Goal: Transaction & Acquisition: Purchase product/service

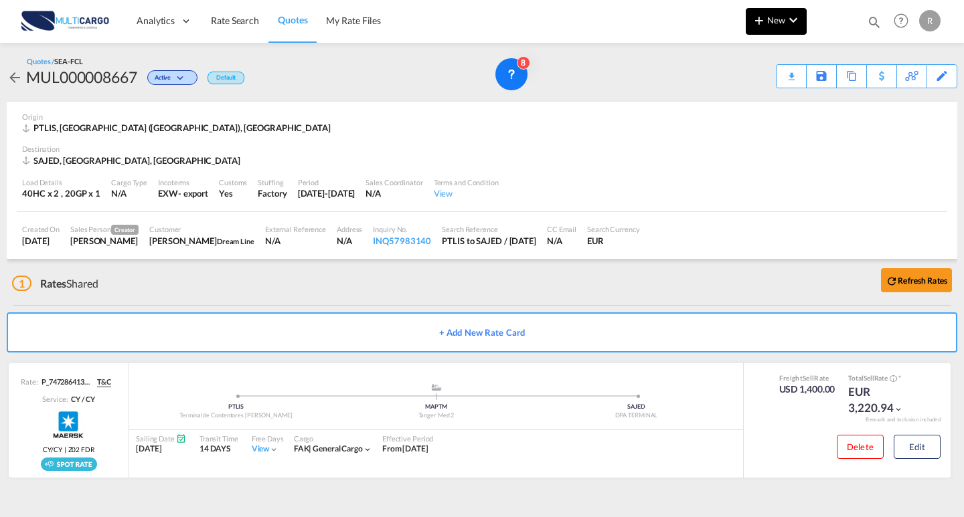
click at [803, 21] on button "New" at bounding box center [776, 21] width 61 height 27
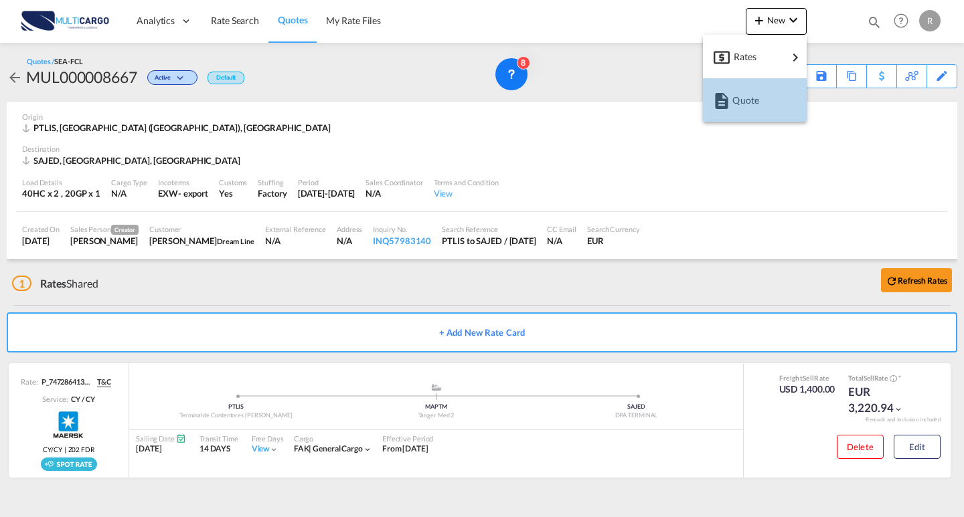
click at [755, 113] on div "Quote" at bounding box center [757, 100] width 50 height 33
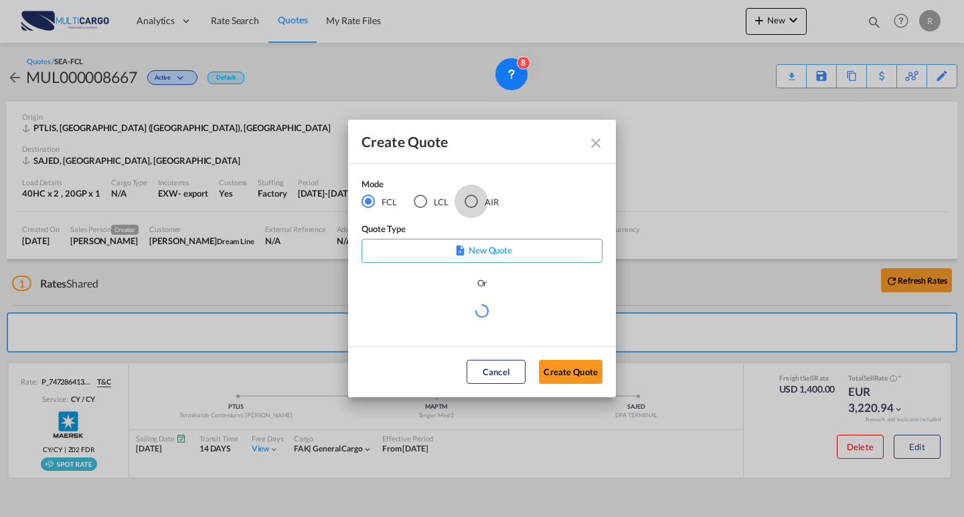
click at [474, 206] on div "AIR" at bounding box center [470, 201] width 13 height 13
click at [482, 325] on md-select "Select template EXP EXW MERC.Nacional 09/2025 [PERSON_NAME] | [DATE] IMP DAP FC…" at bounding box center [481, 316] width 241 height 27
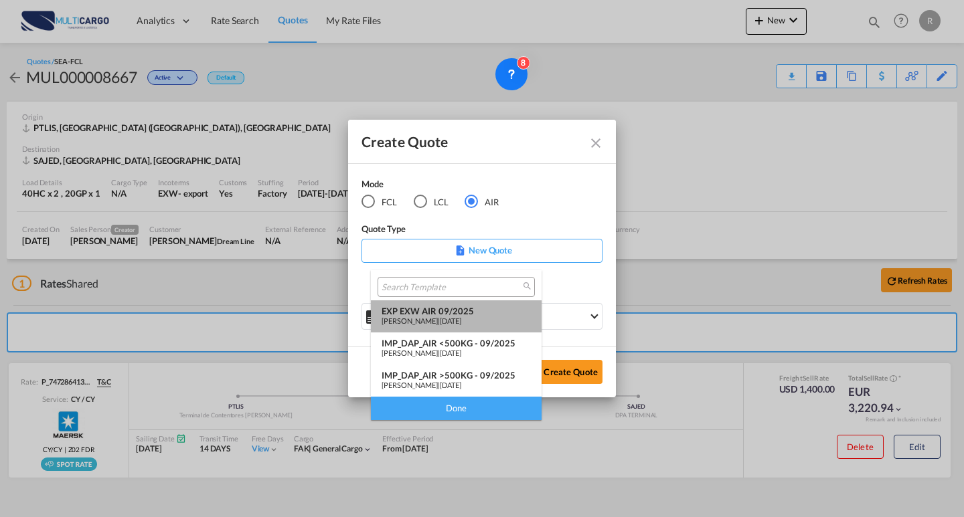
click at [479, 317] on div "[PERSON_NAME] | [DATE]" at bounding box center [455, 321] width 149 height 9
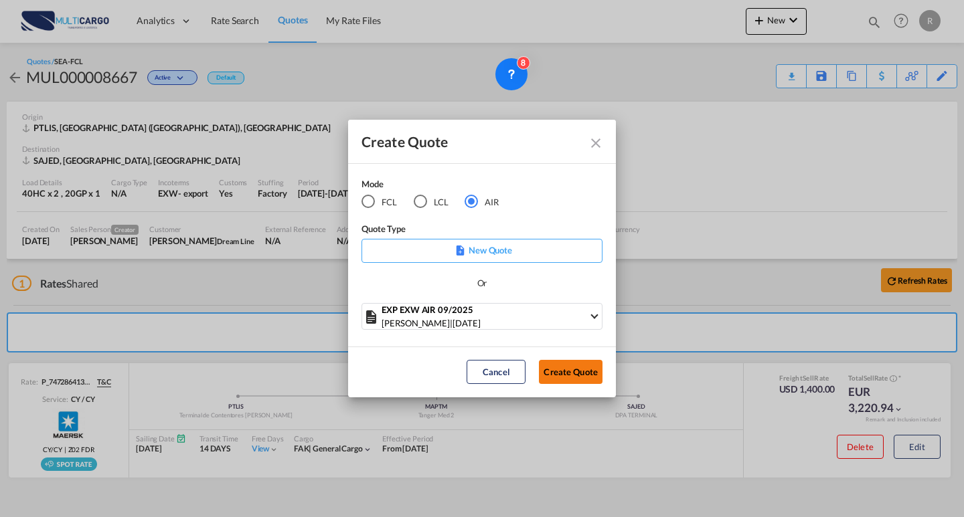
click at [569, 384] on button "Create Quote" at bounding box center [571, 372] width 64 height 24
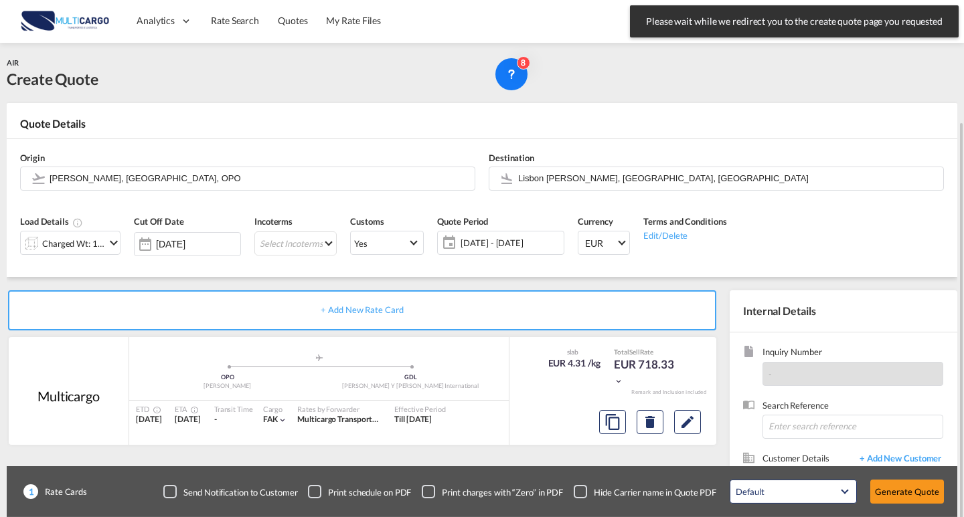
scroll to position [67, 0]
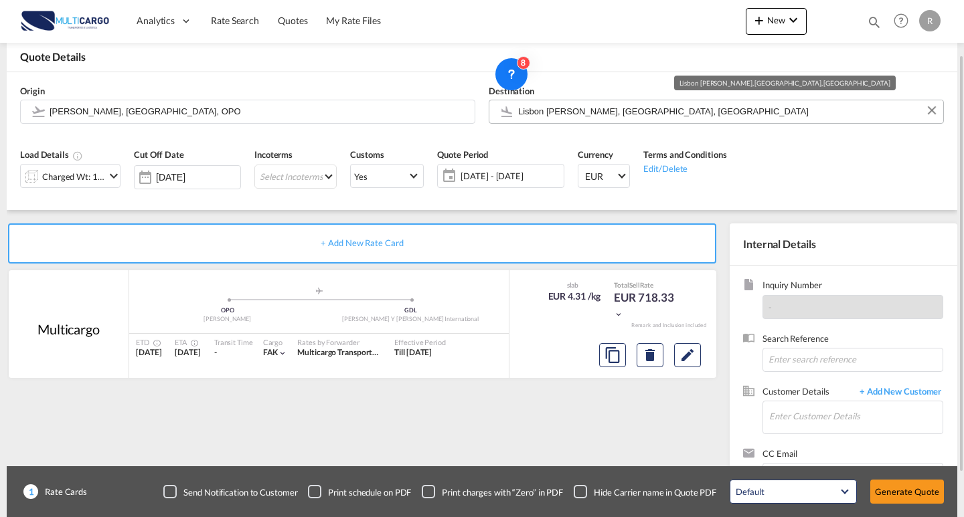
click at [634, 120] on input "Lisbon [PERSON_NAME], [GEOGRAPHIC_DATA], [GEOGRAPHIC_DATA]" at bounding box center [727, 111] width 418 height 23
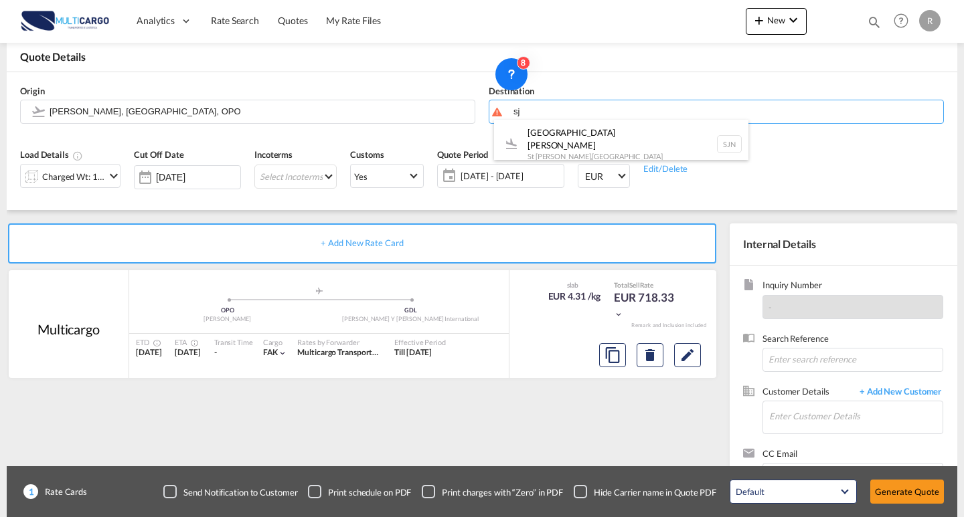
type input "s"
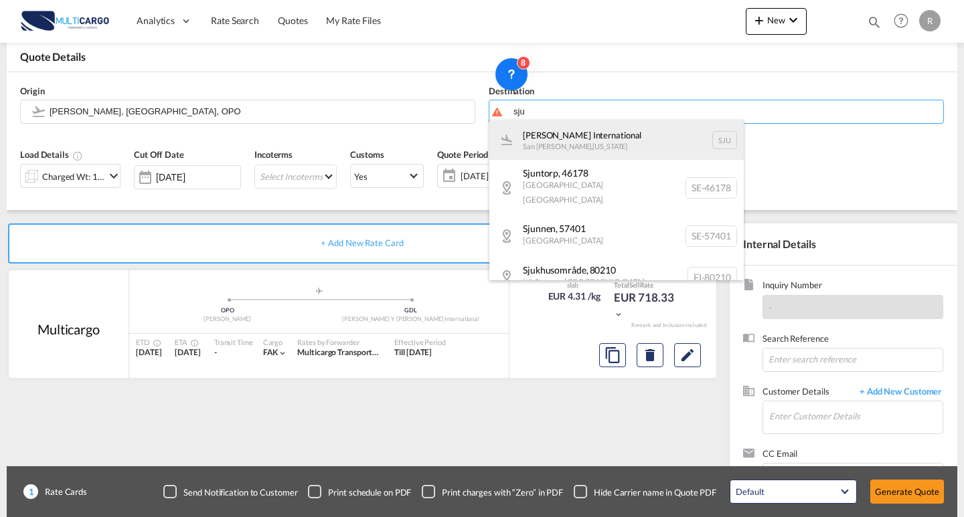
click at [593, 138] on div "[PERSON_NAME] International [GEOGRAPHIC_DATA][PERSON_NAME] , [US_STATE] SJU" at bounding box center [616, 140] width 254 height 40
type input "[PERSON_NAME] International, [GEOGRAPHIC_DATA][PERSON_NAME], SJU"
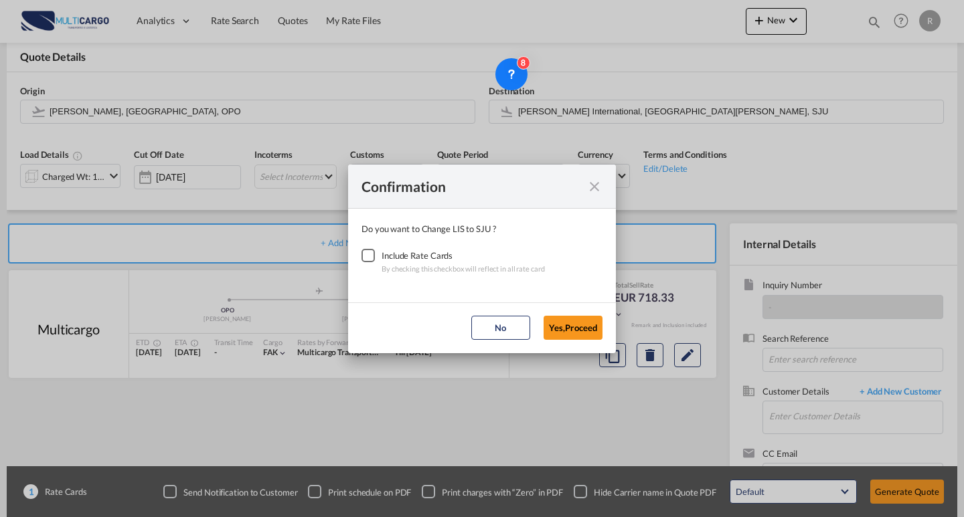
click at [371, 260] on div "Checkbox No Ink" at bounding box center [367, 255] width 13 height 13
click at [586, 330] on button "Yes,Proceed" at bounding box center [572, 328] width 59 height 24
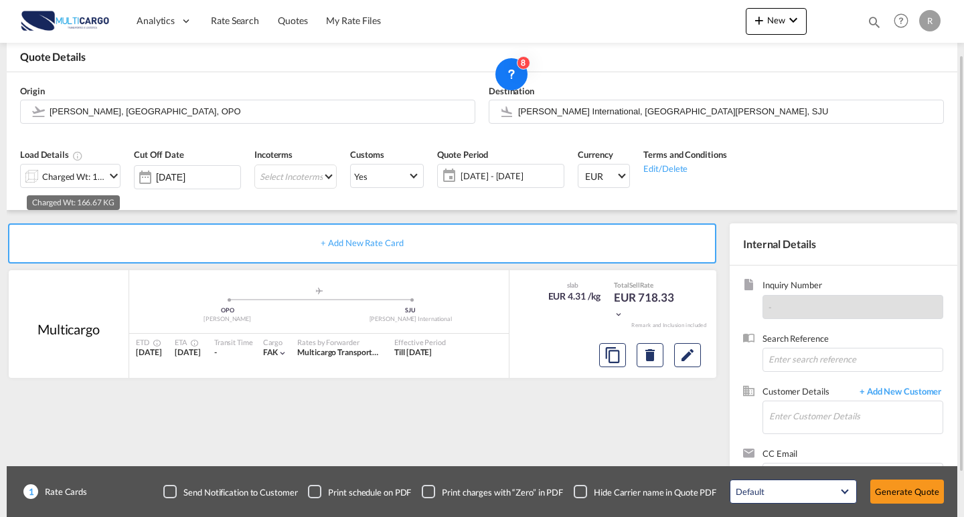
click at [86, 176] on div "Charged Wt: 166.67 KG" at bounding box center [73, 176] width 63 height 19
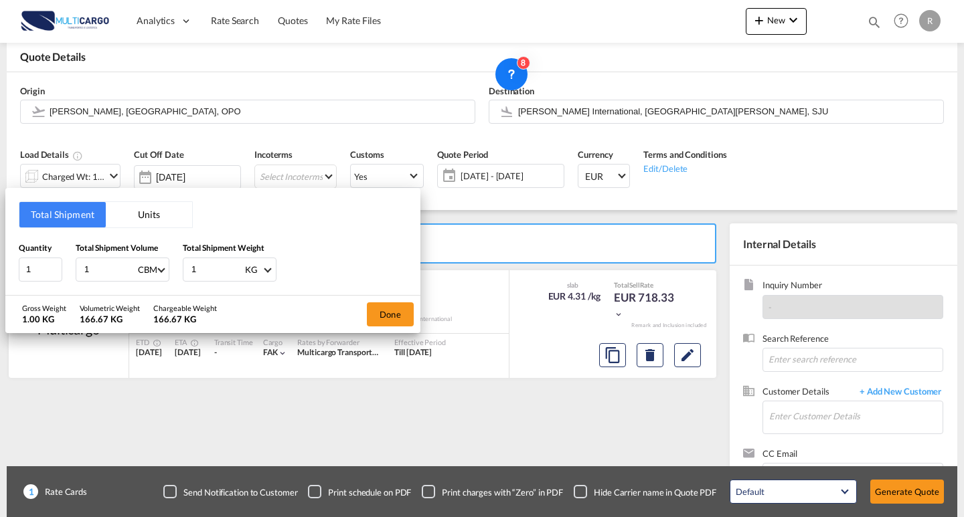
drag, startPoint x: 94, startPoint y: 273, endPoint x: 69, endPoint y: 270, distance: 25.0
click at [70, 270] on div "Quantity 1 Total Shipment Volume 1 CBM CBM CFT KG LB Total Shipment Weight 1 KG…" at bounding box center [213, 262] width 388 height 40
type input "0"
type input "0.58"
click at [218, 282] on div "Total Shipment Units Quantity 1 Total Shipment Volume 0.58 CBM CBM CFT KG LB To…" at bounding box center [212, 241] width 415 height 107
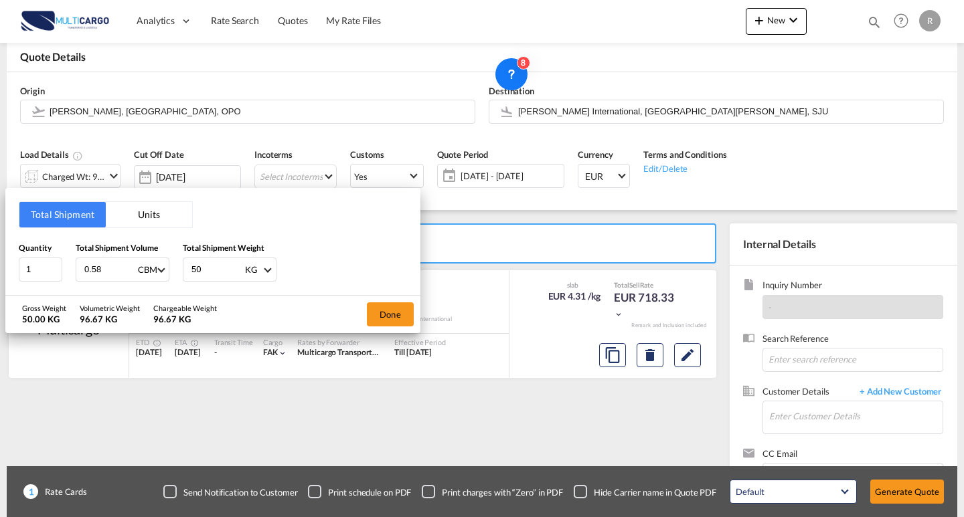
type input "50"
click at [363, 325] on div "Done" at bounding box center [390, 314] width 60 height 37
click at [377, 316] on button "Done" at bounding box center [390, 315] width 47 height 24
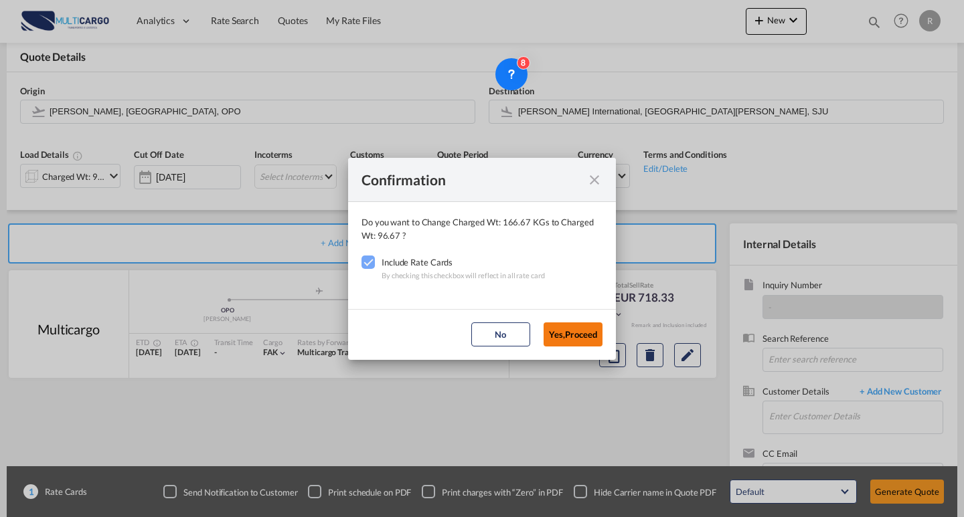
click at [555, 333] on button "Yes,Proceed" at bounding box center [572, 335] width 59 height 24
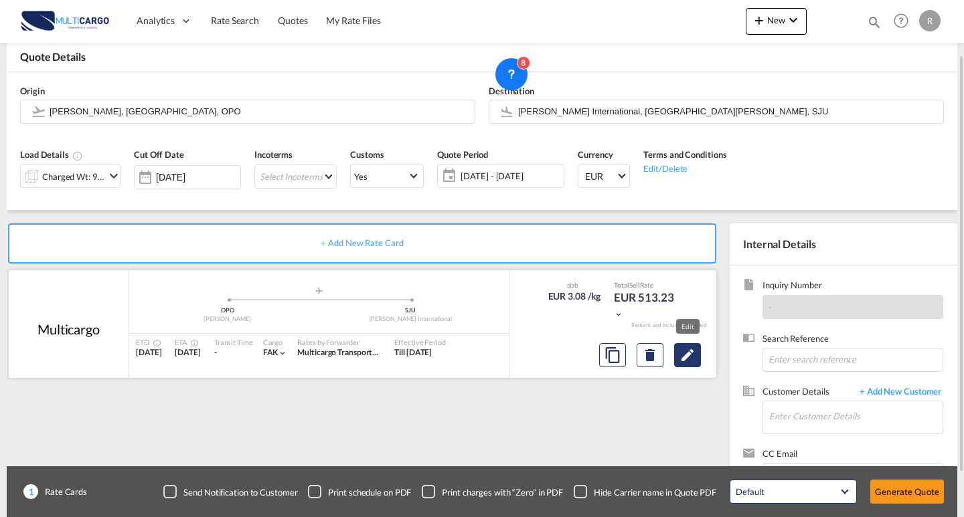
click at [695, 351] on md-icon "Edit" at bounding box center [687, 355] width 16 height 16
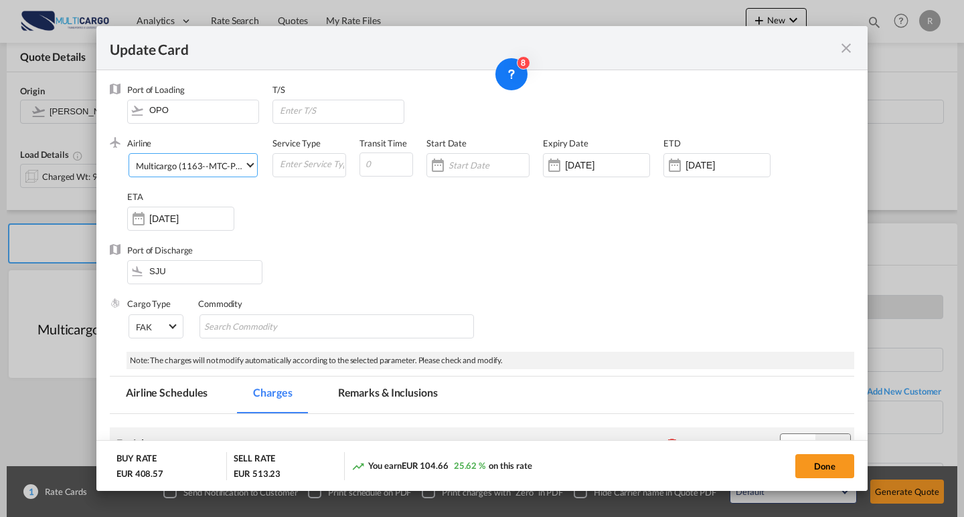
click at [227, 175] on md-select-value "Multicargo (1163--MTC-PT / -)" at bounding box center [196, 164] width 122 height 21
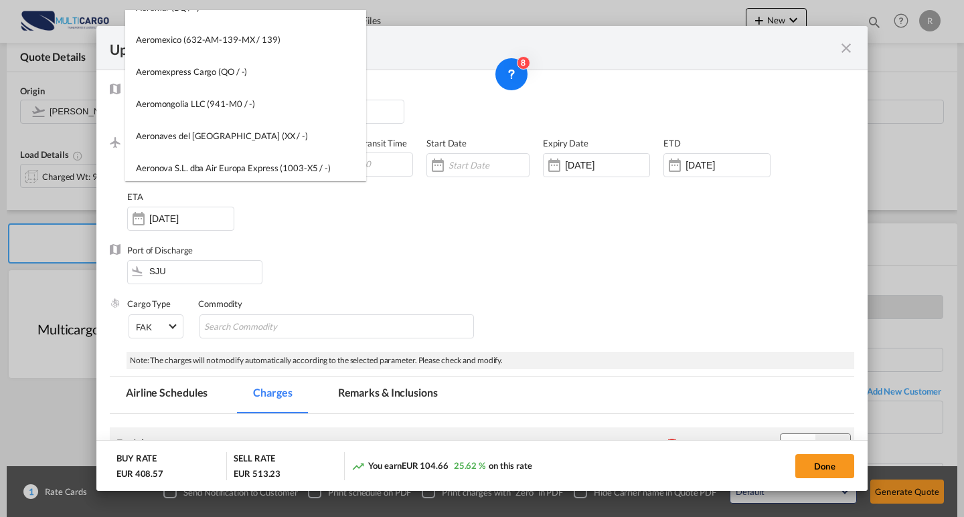
scroll to position [0, 0]
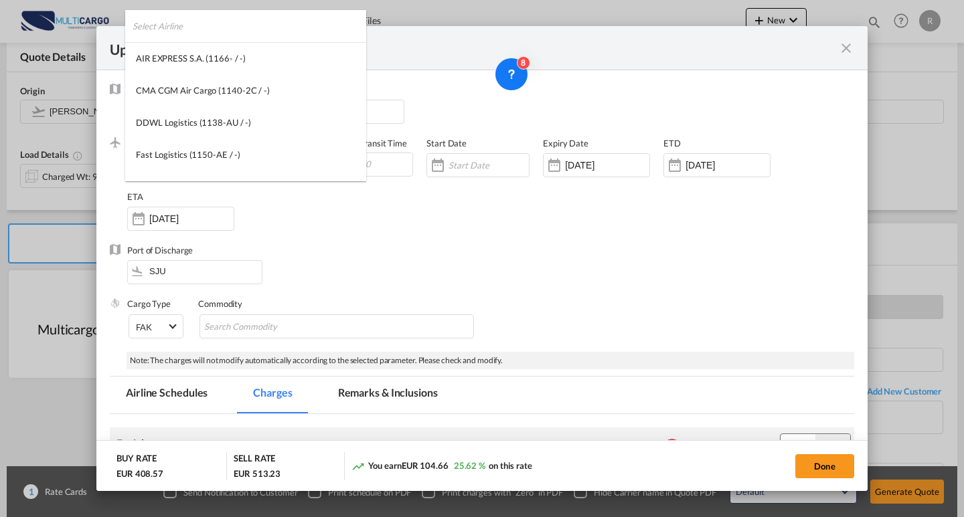
click at [228, 20] on input "search" at bounding box center [250, 26] width 234 height 32
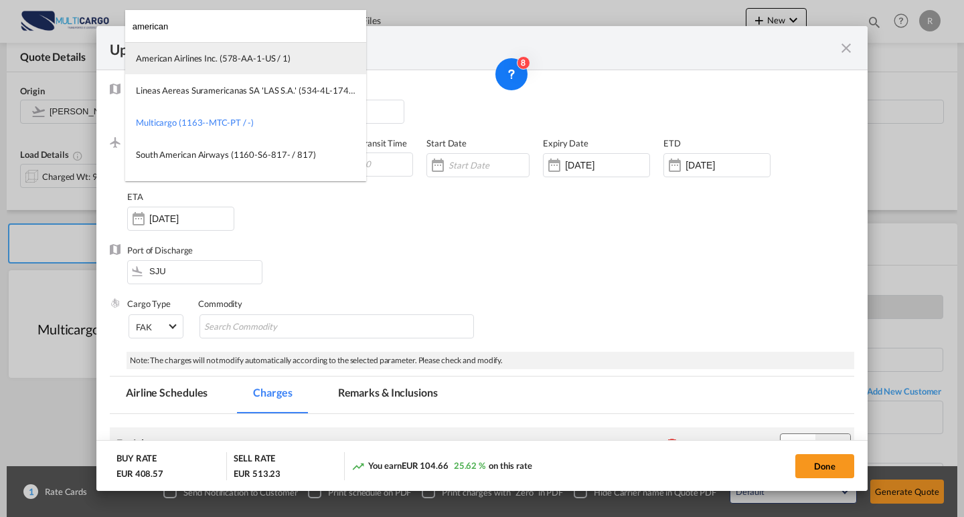
type input "american"
click at [278, 69] on md-option "American Airlines Inc. (578-AA-1-US / 1)" at bounding box center [245, 58] width 241 height 32
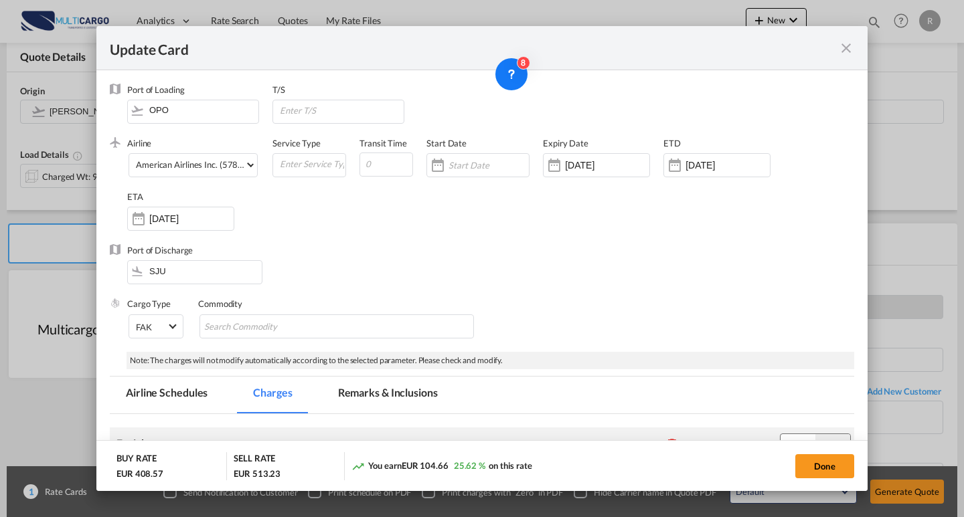
click at [426, 237] on div "Airline American Airlines Inc. (578-AA-1-US / 1) (- / -) Service Type Transit T…" at bounding box center [490, 190] width 727 height 107
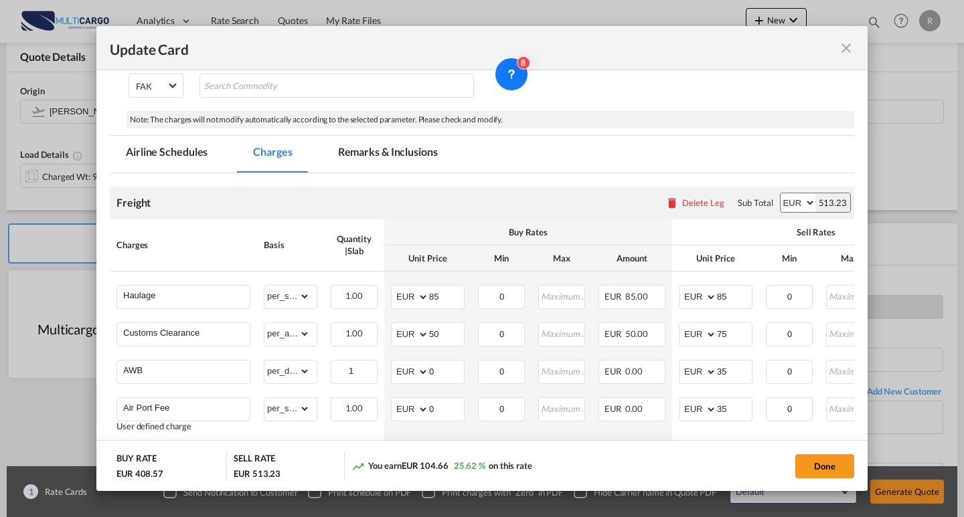
scroll to position [335, 0]
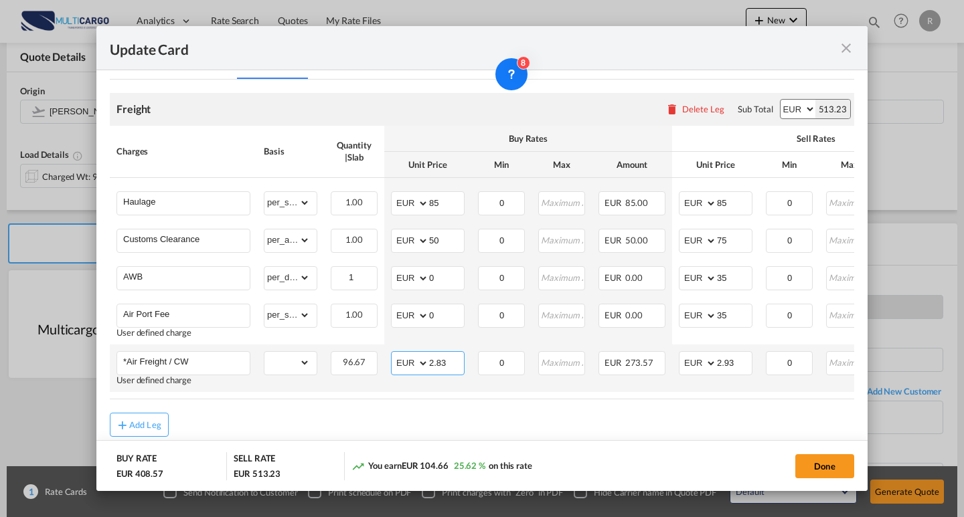
drag, startPoint x: 455, startPoint y: 369, endPoint x: 402, endPoint y: 357, distance: 54.7
click at [392, 359] on md-input-container "AED AFN ALL AMD ANG AOA ARS AUD AWG AZN BAM BBD BDT BGN BHD BIF BMD BND [PERSON…" at bounding box center [428, 363] width 74 height 24
type input "3.4"
drag, startPoint x: 737, startPoint y: 366, endPoint x: 697, endPoint y: 358, distance: 41.0
click at [697, 358] on md-input-container "AED AFN ALL AMD ANG AOA ARS AUD AWG AZN BAM BBD BDT BGN BHD BIF BMD BND [PERSON…" at bounding box center [716, 363] width 74 height 24
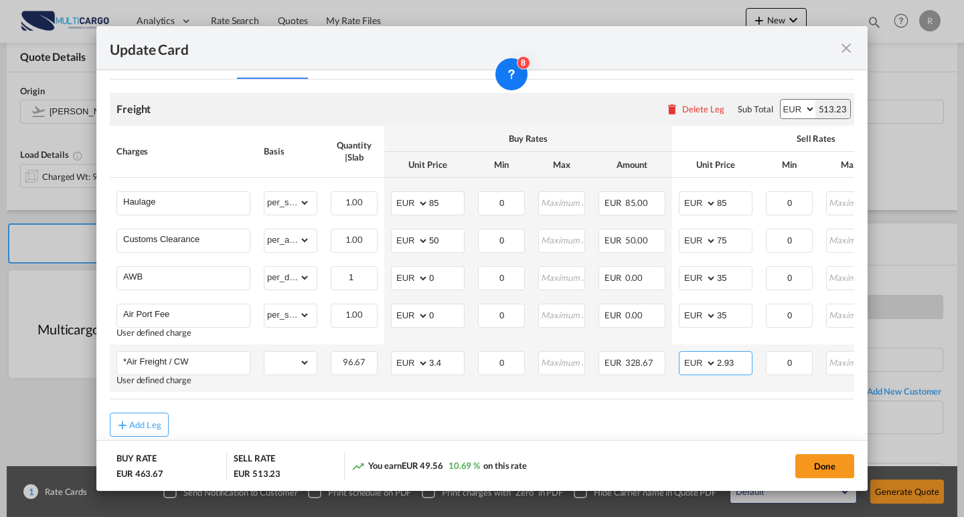
type input "."
type input "3.7"
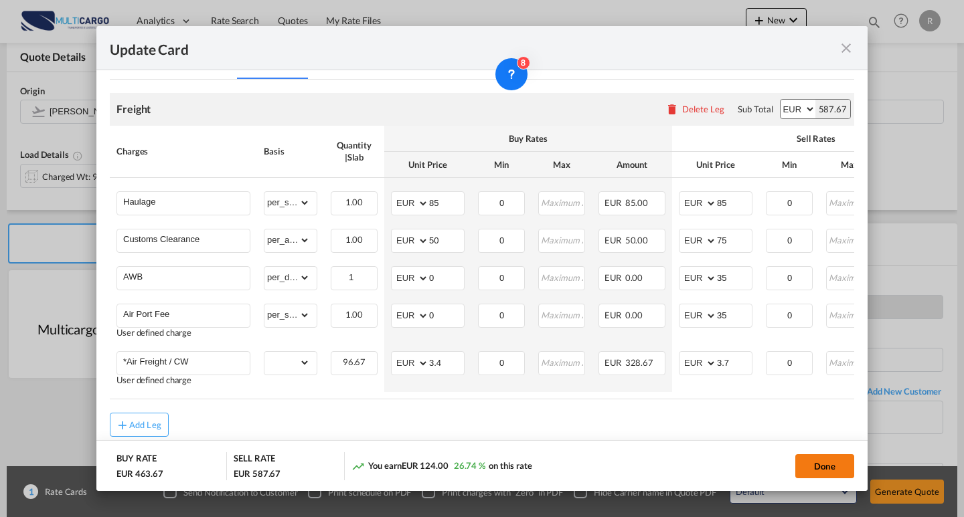
click at [802, 461] on button "Done" at bounding box center [824, 466] width 59 height 24
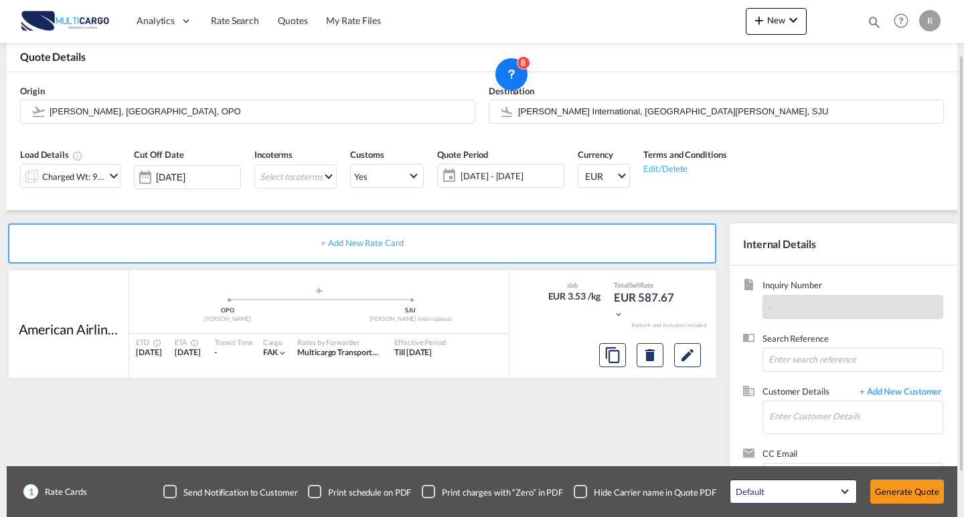
scroll to position [120, 0]
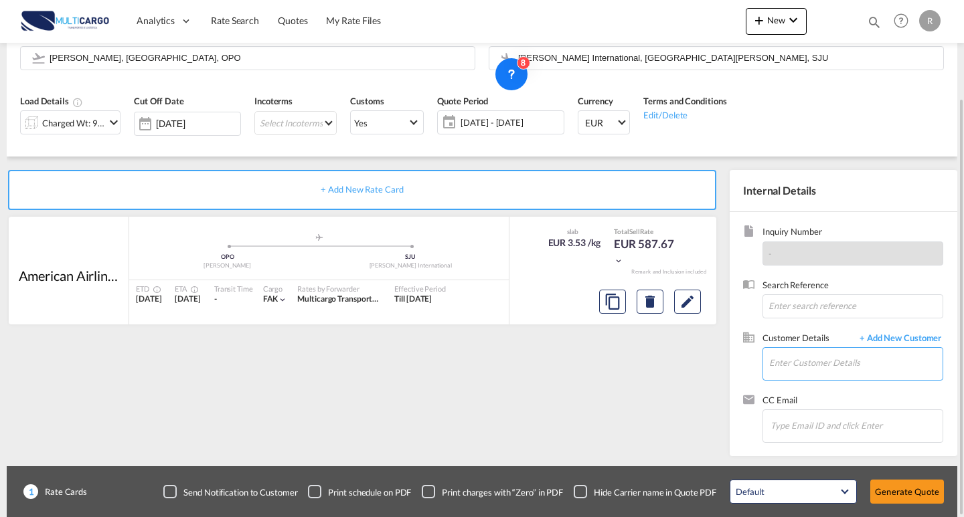
click at [865, 371] on input "Enter Customer Details" at bounding box center [855, 363] width 173 height 30
click at [835, 375] on input "Enter Customer Details" at bounding box center [855, 363] width 173 height 30
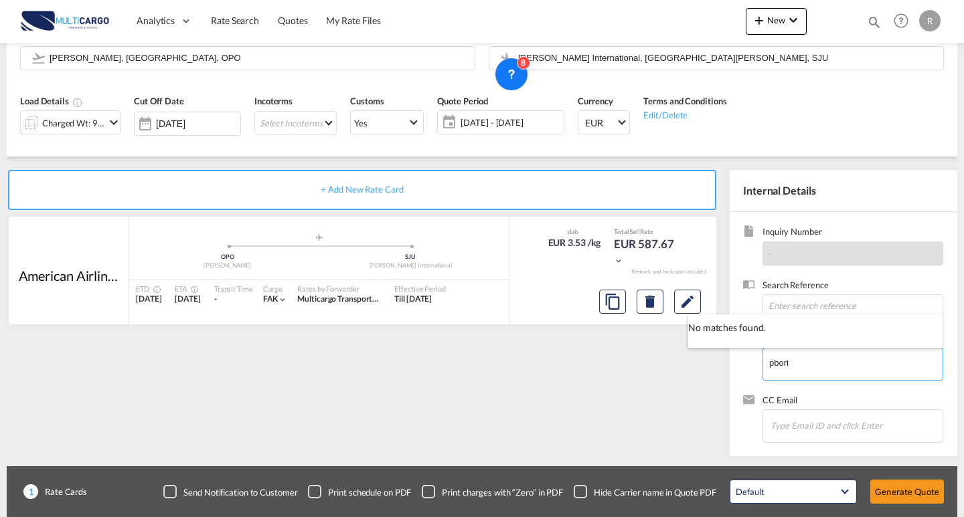
type input "pbori"
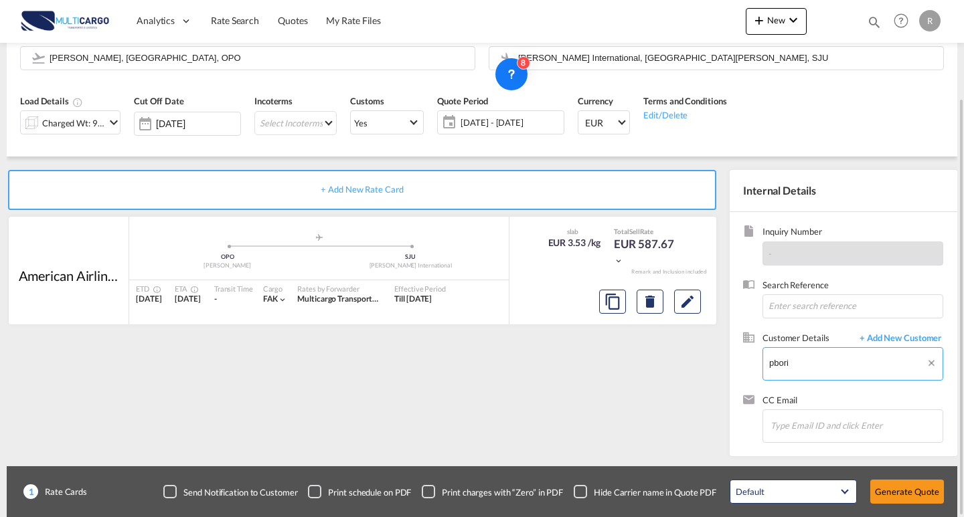
drag, startPoint x: 800, startPoint y: 371, endPoint x: 708, endPoint y: 366, distance: 92.5
click at [709, 371] on div "+ Add New Rate Card American Airlines Inc. added by you .a{fill:#aaa8ad;} .a{fi…" at bounding box center [482, 307] width 950 height 300
click at [815, 373] on input "Enter Customer Details" at bounding box center [855, 363] width 173 height 30
paste input "[PERSON_NAME] <[EMAIL_ADDRESS][DOMAIN_NAME]>"
drag, startPoint x: 814, startPoint y: 365, endPoint x: 627, endPoint y: 356, distance: 187.0
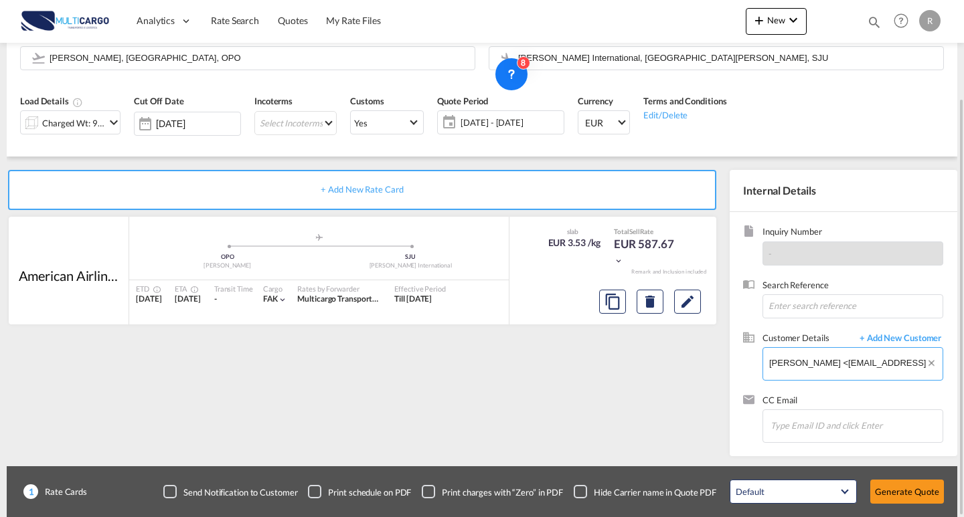
click at [627, 356] on div "+ Add New Rate Card American Airlines Inc. added by you .a{fill:#aaa8ad;} .a{fi…" at bounding box center [482, 307] width 950 height 300
click at [861, 368] on input "[EMAIL_ADDRESS][DOMAIN_NAME]>" at bounding box center [855, 363] width 173 height 30
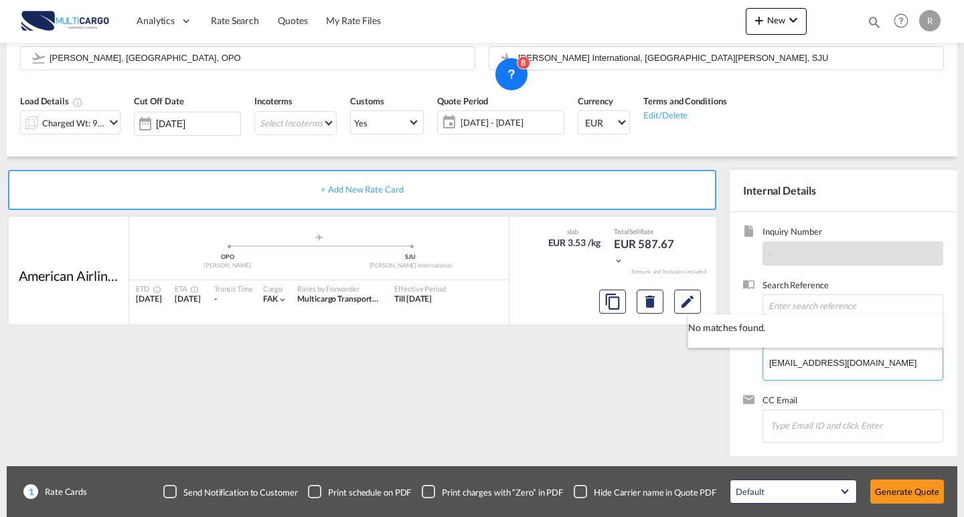
type input "[EMAIL_ADDRESS][DOMAIN_NAME]"
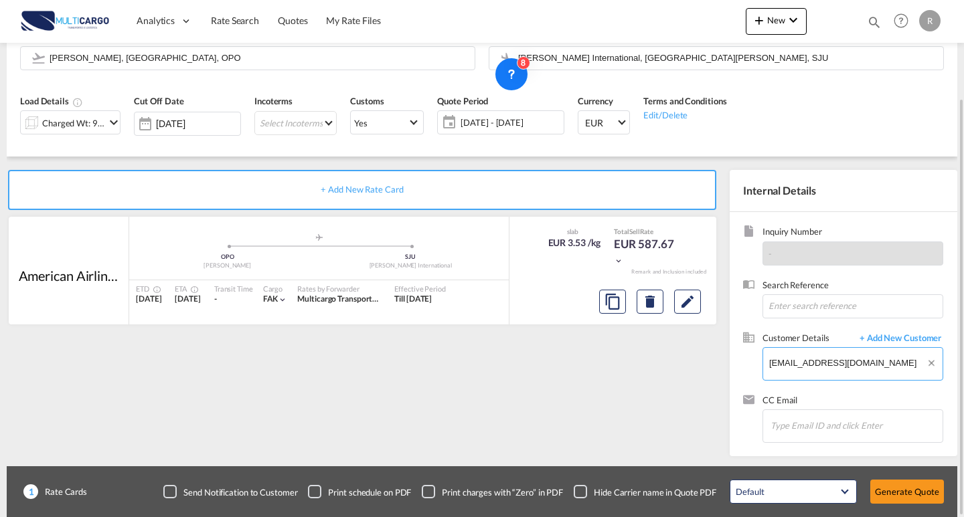
click at [533, 335] on div "+ Add New Rate Card American Airlines Inc. added by you .a{fill:#aaa8ad;} .a{fi…" at bounding box center [482, 307] width 950 height 300
click at [882, 334] on body "Analytics Reports Dashboard Rate Search Quotes My Rate Files Analytics" at bounding box center [482, 258] width 964 height 517
click at [875, 329] on div "Inquiry Number - Search Reference Customer Details + Add New Customer Enter Cus…" at bounding box center [844, 334] width 228 height 244
click at [873, 348] on input "Enter Customer Details" at bounding box center [855, 363] width 173 height 30
click at [877, 339] on span "+ Add New Customer" at bounding box center [898, 339] width 90 height 15
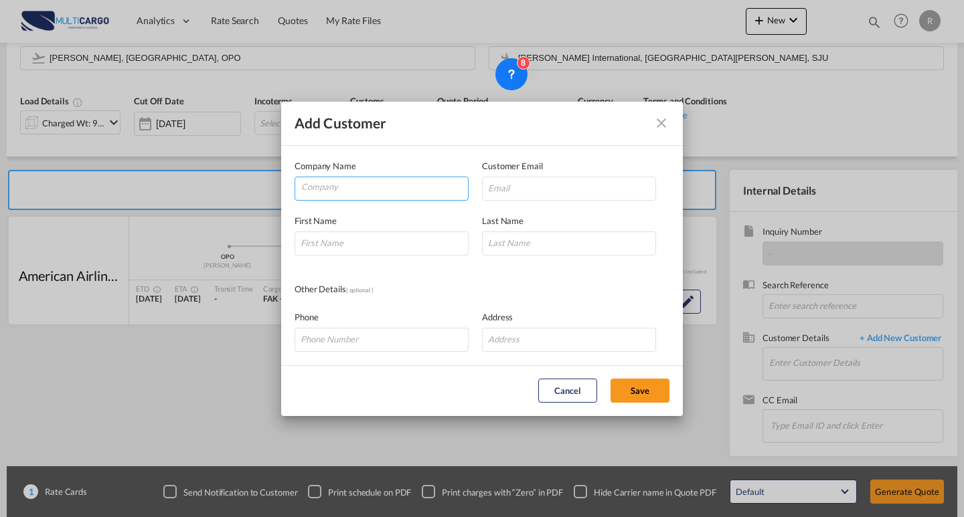
drag, startPoint x: 355, startPoint y: 197, endPoint x: 355, endPoint y: 189, distance: 8.7
click at [355, 197] on md-autocomplete-wrap "Add Customer Company ..." at bounding box center [384, 190] width 167 height 27
click at [495, 187] on input "Add Customer Company ..." at bounding box center [569, 189] width 174 height 24
paste input "[PERSON_NAME] <[EMAIL_ADDRESS][DOMAIN_NAME]>"
drag, startPoint x: 533, startPoint y: 193, endPoint x: 426, endPoint y: 188, distance: 107.2
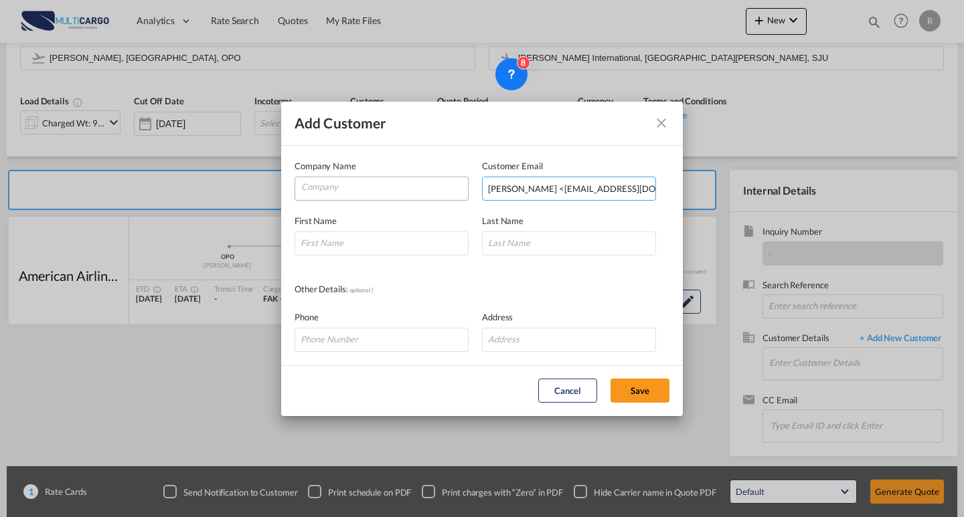
click at [426, 188] on div "Company Name Customer Email [PERSON_NAME] <[EMAIL_ADDRESS][DOMAIN_NAME]> Enter …" at bounding box center [481, 179] width 375 height 41
click at [598, 195] on input "[EMAIL_ADDRESS][DOMAIN_NAME]>" at bounding box center [569, 189] width 174 height 24
type input "[EMAIL_ADDRESS][DOMAIN_NAME]"
click at [426, 190] on input "Company" at bounding box center [384, 187] width 167 height 20
click at [331, 192] on input "Company" at bounding box center [384, 187] width 167 height 20
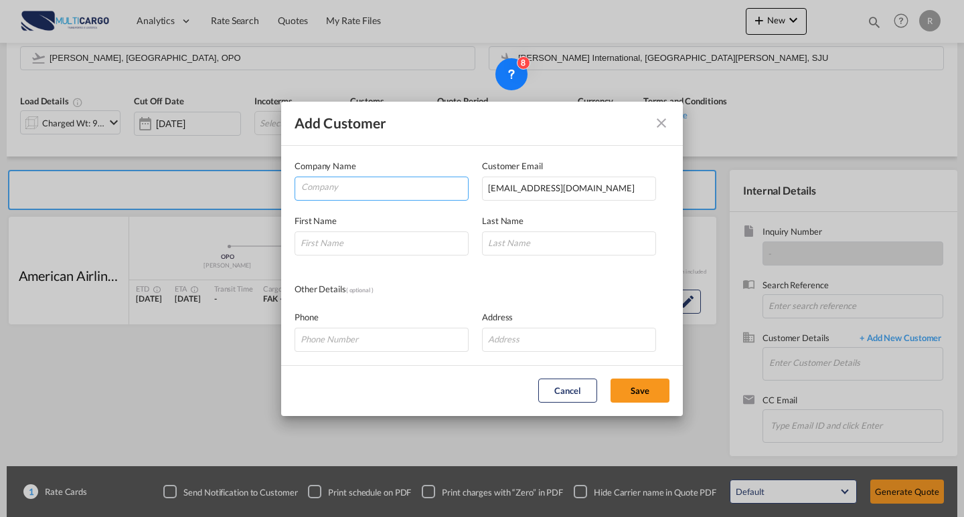
paste input "[PERSON_NAME] <[EMAIL_ADDRESS][DOMAIN_NAME]>"
drag, startPoint x: 377, startPoint y: 188, endPoint x: 192, endPoint y: 166, distance: 186.7
click at [192, 166] on div "Add Customer Company Name [PERSON_NAME] <[EMAIL_ADDRESS][DOMAIN_NAME]> Customer…" at bounding box center [482, 258] width 964 height 517
click at [407, 187] on input "[DOMAIN_NAME]>" at bounding box center [384, 187] width 167 height 20
type input "rflcargo"
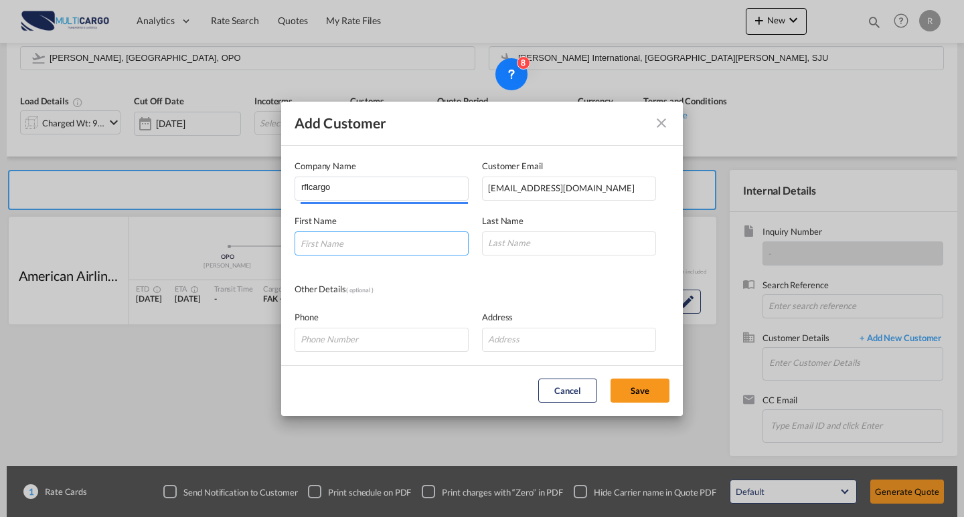
click at [354, 243] on input "Add Customer Company ..." at bounding box center [381, 244] width 174 height 24
paste input "[PERSON_NAME] <[EMAIL_ADDRESS][DOMAIN_NAME]>"
drag, startPoint x: 323, startPoint y: 244, endPoint x: 768, endPoint y: 254, distance: 444.5
click at [768, 254] on div "Add Customer Company Name rflcargo Customer Email [EMAIL_ADDRESS][DOMAIN_NAME] …" at bounding box center [482, 258] width 964 height 517
type input "[PERSON_NAME]"
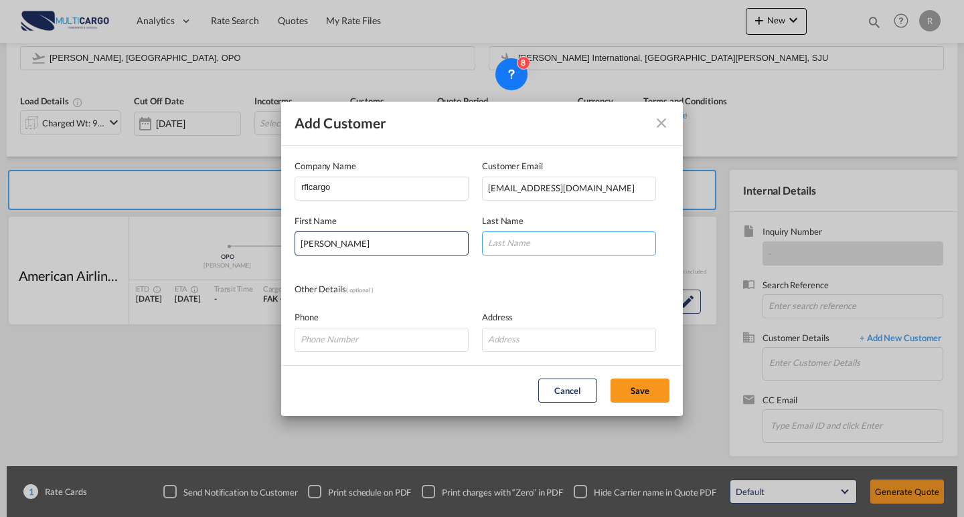
click at [599, 246] on input "Add Customer Company ..." at bounding box center [569, 244] width 174 height 24
type input "Bori"
click at [636, 384] on md-dialog-actions "Cancel Save" at bounding box center [482, 390] width 402 height 51
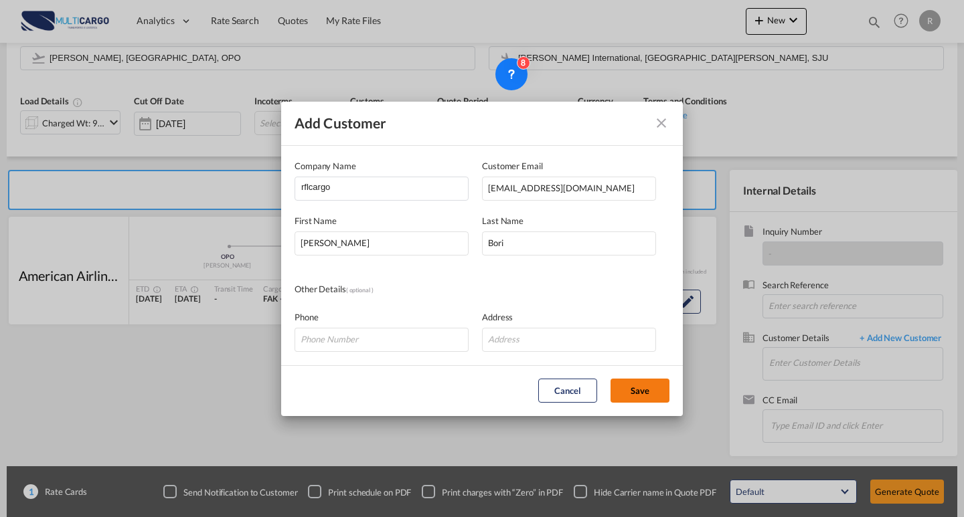
click at [636, 384] on button "Save" at bounding box center [639, 391] width 59 height 24
type input "rflcargo, [PERSON_NAME], [EMAIL_ADDRESS][DOMAIN_NAME]"
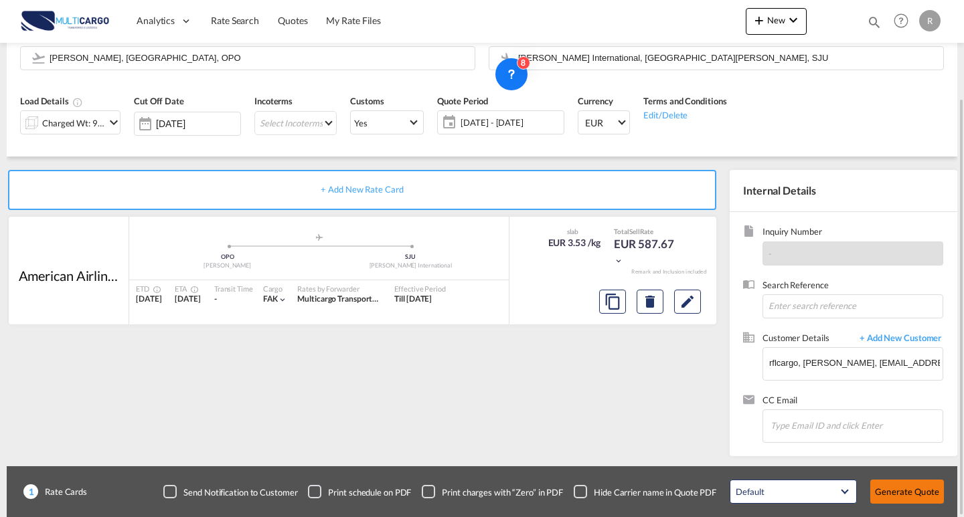
click at [889, 489] on button "Generate Quote" at bounding box center [907, 492] width 74 height 24
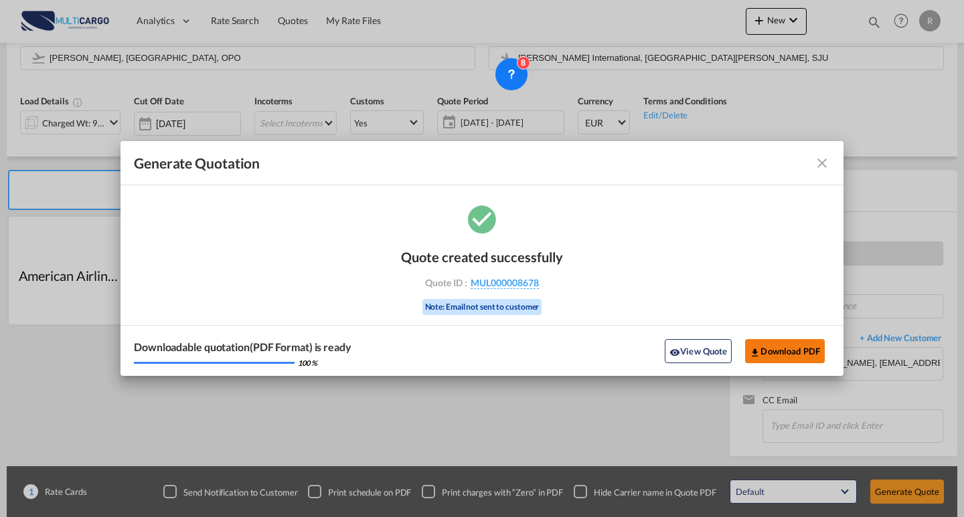
click at [762, 347] on button "Download PDF" at bounding box center [785, 351] width 80 height 24
click at [819, 160] on md-icon "icon-close fg-AAA8AD cursor m-0" at bounding box center [822, 163] width 16 height 16
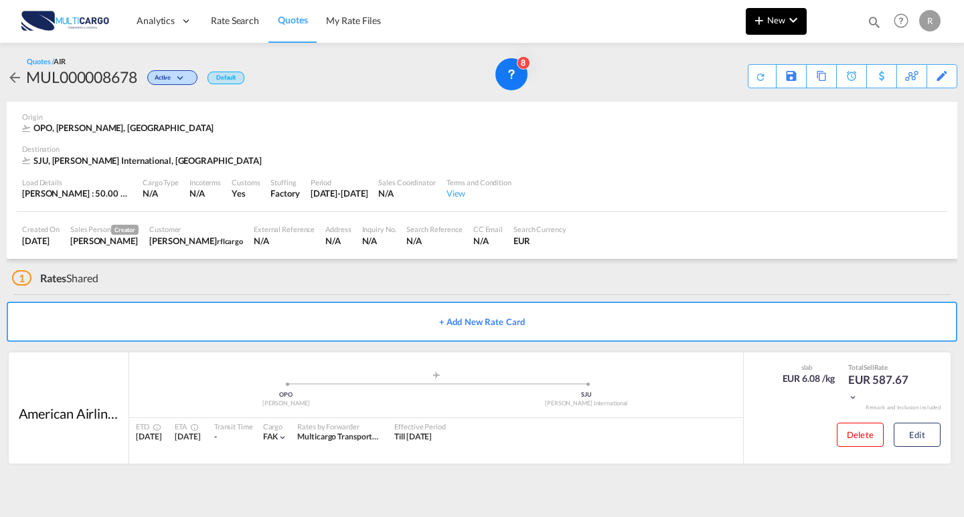
click at [769, 15] on span "New" at bounding box center [776, 20] width 50 height 11
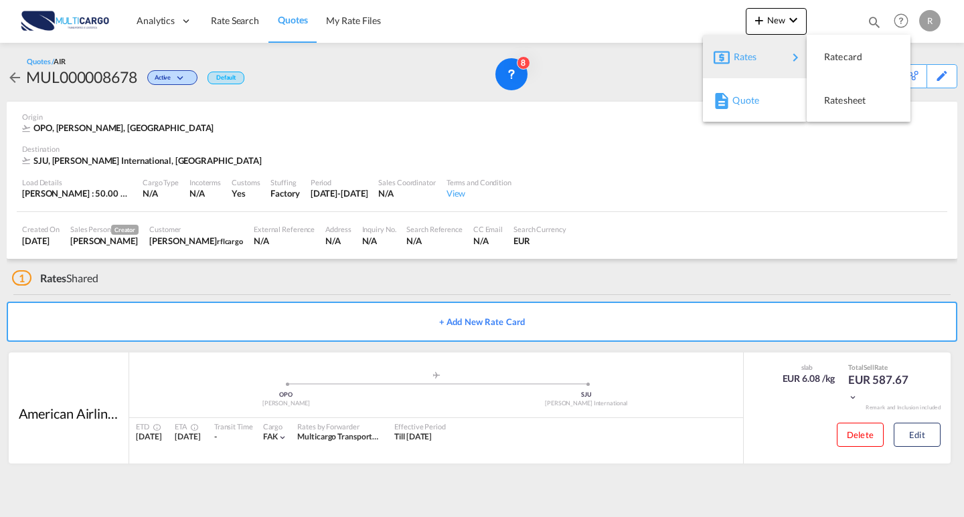
click at [762, 99] on div "Quote" at bounding box center [757, 100] width 50 height 33
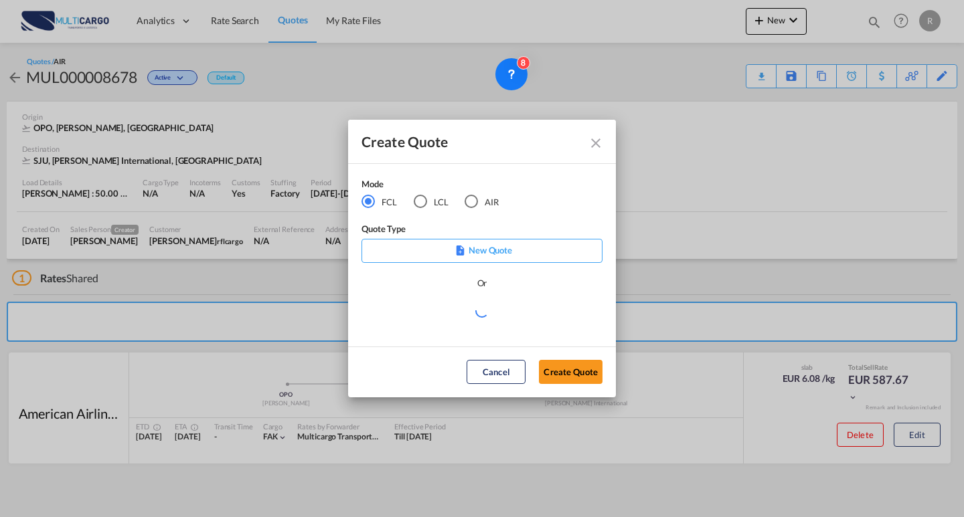
click at [434, 205] on md-radio-button "LCL" at bounding box center [431, 201] width 35 height 15
click at [477, 204] on div "AIR" at bounding box center [470, 201] width 13 height 13
click at [513, 314] on md-select "Select template EXP EXW AIR 09/2025 [PERSON_NAME] | [DATE] IMP_DAP_AIR <500KG -…" at bounding box center [481, 316] width 241 height 27
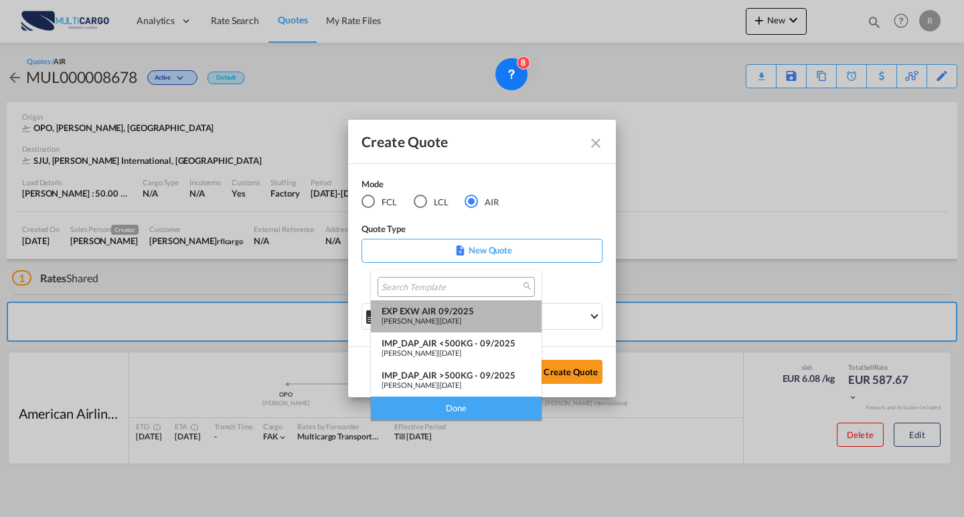
click at [481, 319] on div "[PERSON_NAME] | [DATE]" at bounding box center [455, 321] width 149 height 9
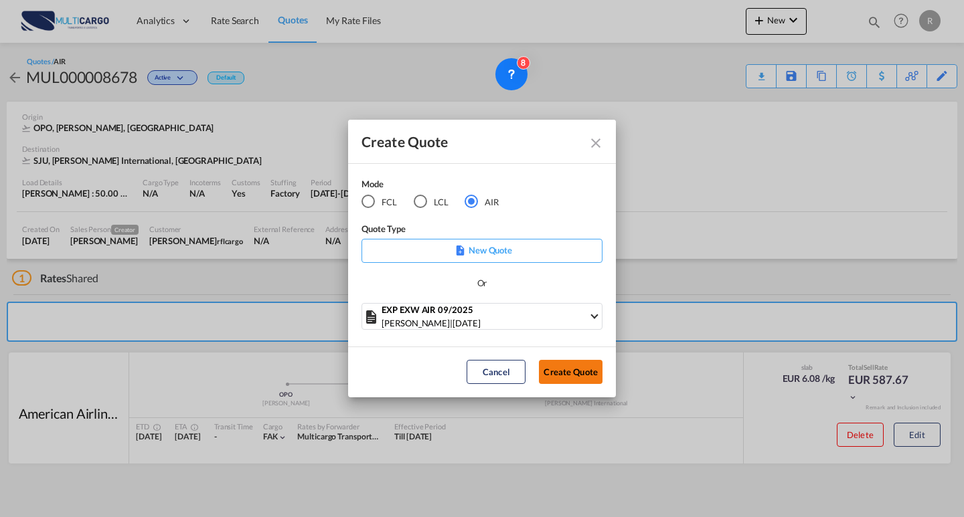
click at [592, 375] on button "Create Quote" at bounding box center [571, 372] width 64 height 24
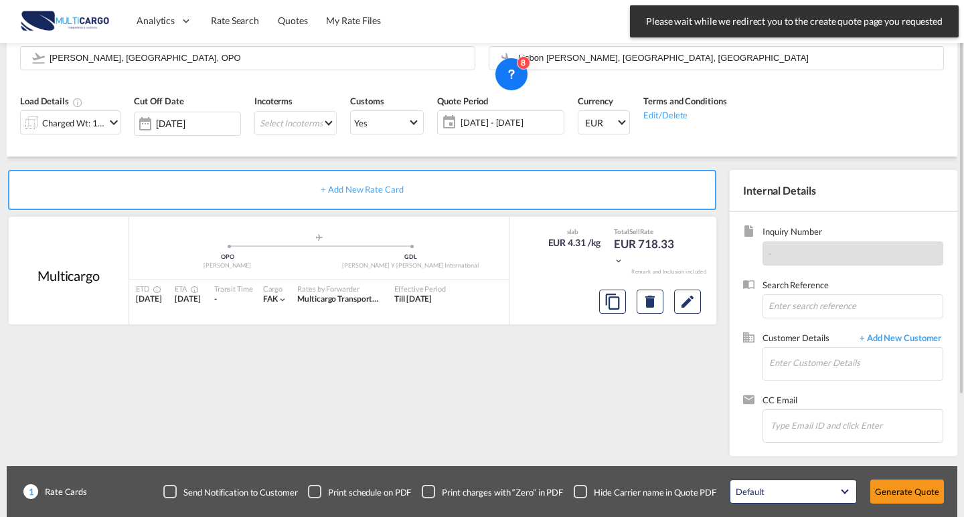
scroll to position [54, 0]
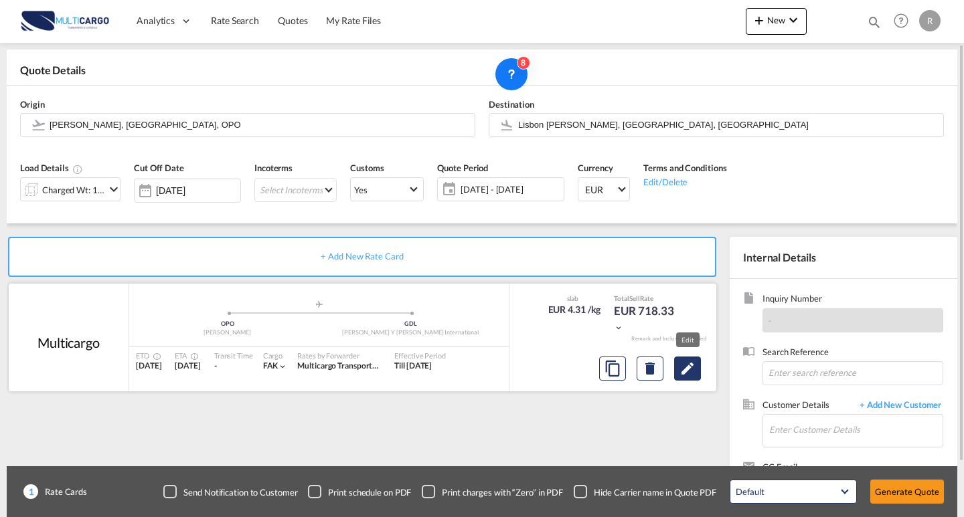
click at [696, 364] on button "Edit" at bounding box center [687, 369] width 27 height 24
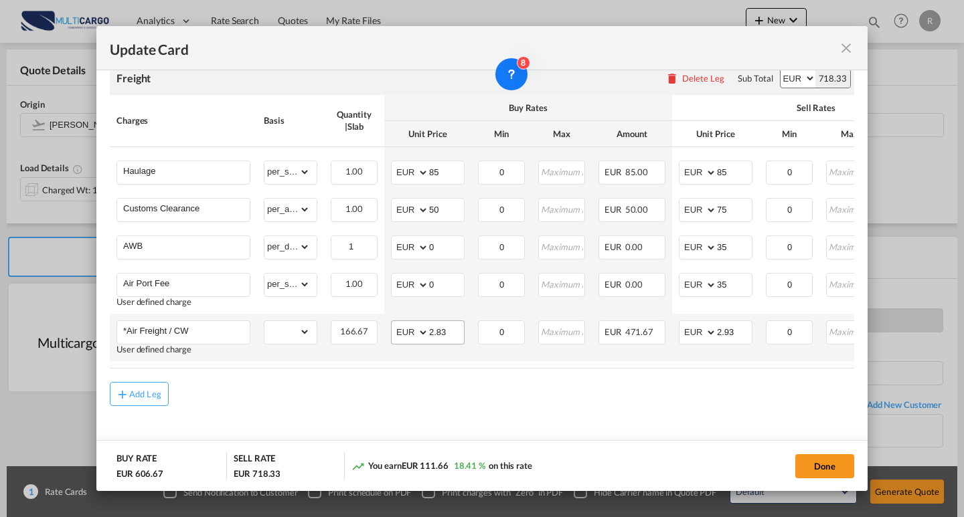
scroll to position [373, 0]
drag, startPoint x: 444, startPoint y: 327, endPoint x: 386, endPoint y: 322, distance: 59.1
click at [386, 323] on td "AED AFN ALL AMD ANG AOA ARS AUD AWG AZN BAM BBD BDT BGN BHD BIF BMD BND [PERSON…" at bounding box center [427, 338] width 87 height 48
type input "3"
drag, startPoint x: 750, startPoint y: 329, endPoint x: 655, endPoint y: 325, distance: 95.8
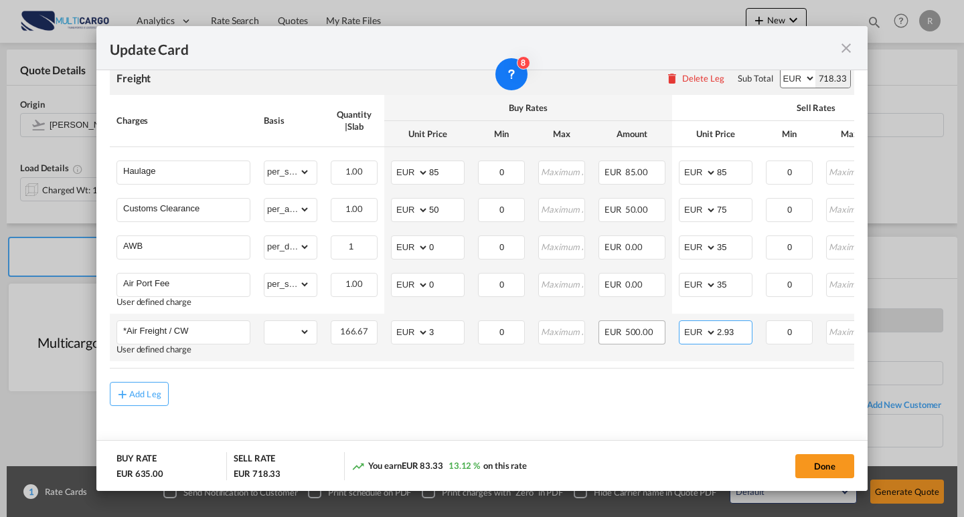
click at [655, 325] on tr "*Air Freight / CW User defined charge Please Enter Already Exists gross_weight …" at bounding box center [584, 338] width 948 height 48
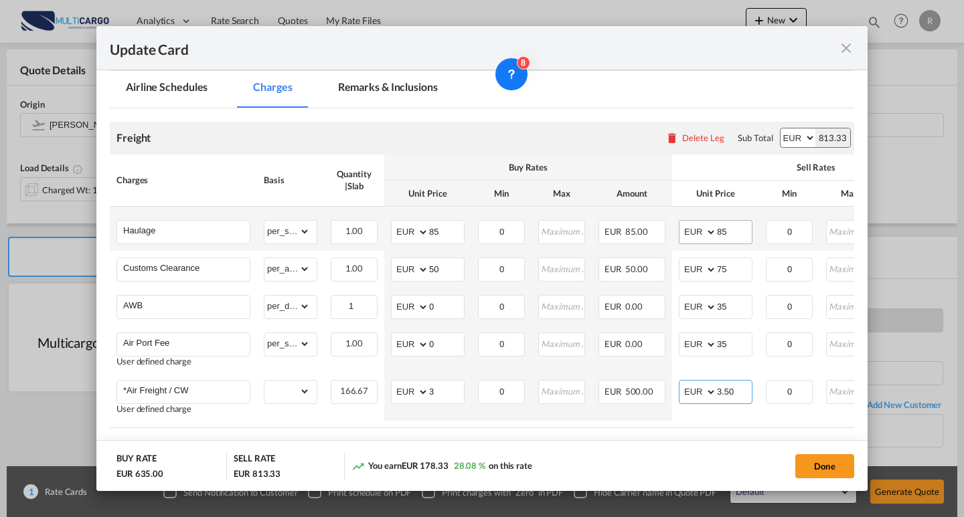
type input "3.50"
drag, startPoint x: 736, startPoint y: 230, endPoint x: 658, endPoint y: 230, distance: 78.3
click at [659, 230] on tr "Haulage Please Enter Already Exists gross_weight volumetric_weight per_shipment…" at bounding box center [584, 229] width 948 height 44
type input "100"
drag, startPoint x: 429, startPoint y: 232, endPoint x: 400, endPoint y: 232, distance: 28.8
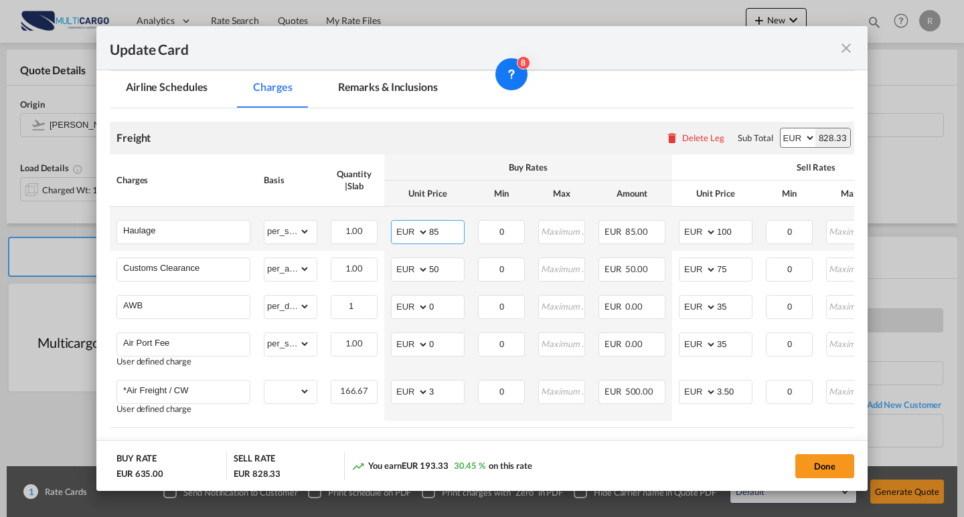
click at [400, 232] on md-input-container "AED AFN ALL AMD ANG AOA ARS AUD AWG AZN BAM BBD BDT BGN BHD BIF BMD BND [PERSON…" at bounding box center [428, 232] width 74 height 24
type input "100"
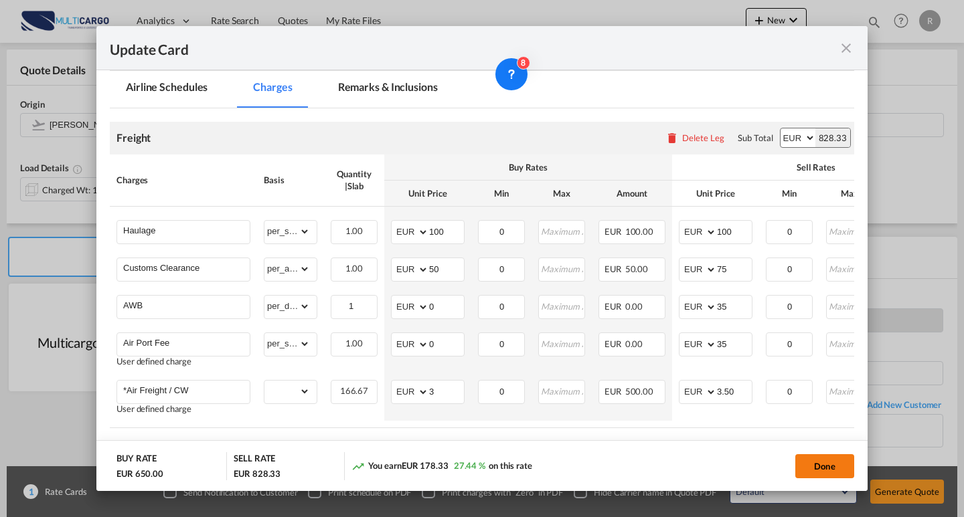
click at [808, 460] on button "Done" at bounding box center [824, 466] width 59 height 24
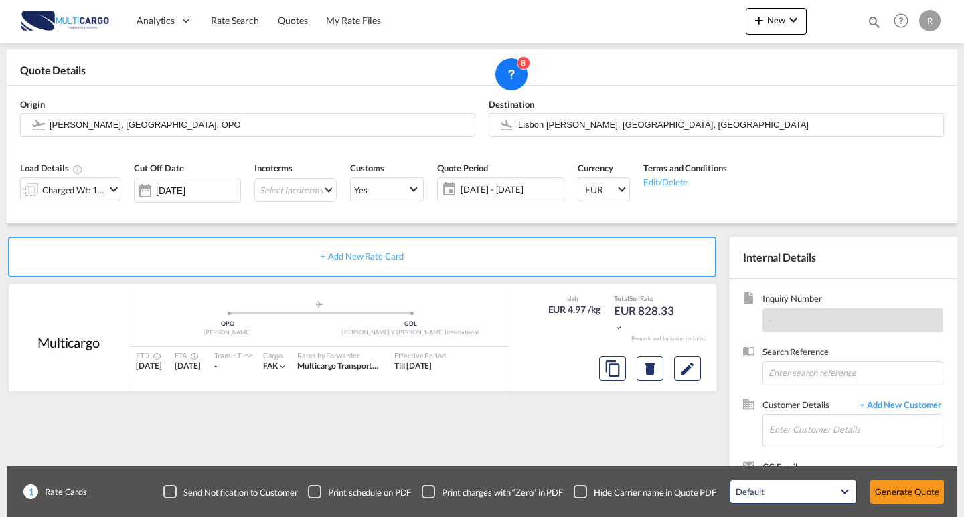
type input "3.5"
click at [691, 370] on md-icon "Edit" at bounding box center [687, 369] width 16 height 16
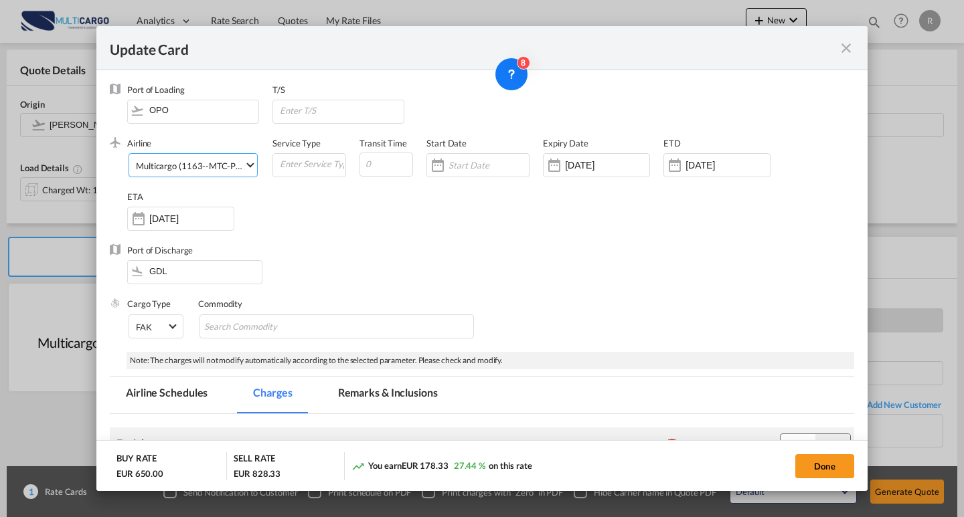
click at [194, 167] on div "Multicargo (1163--MTC-PT / -)" at bounding box center [195, 166] width 118 height 11
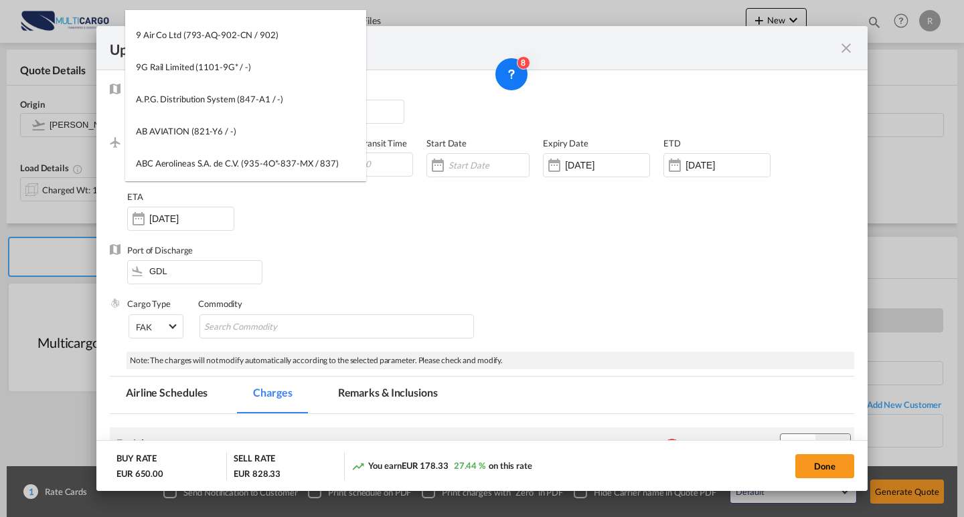
scroll to position [0, 0]
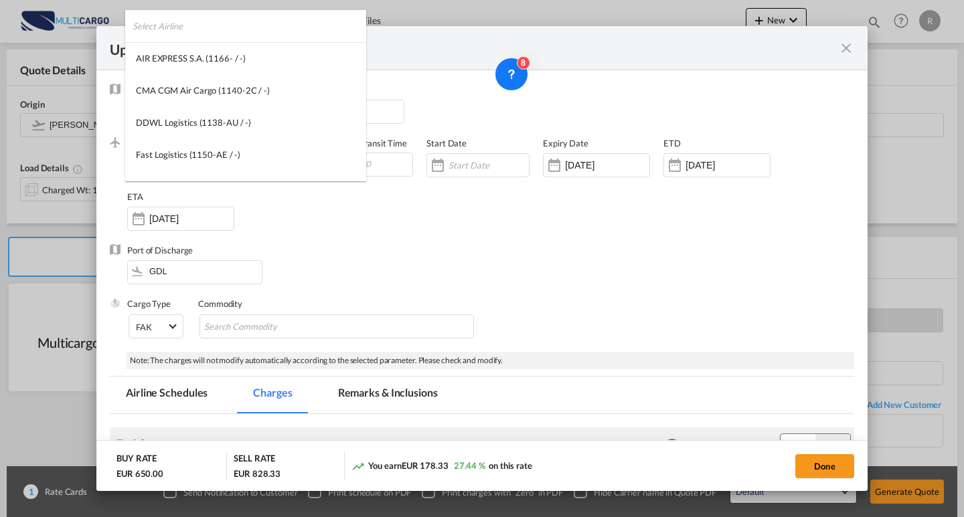
click at [279, 32] on input "search" at bounding box center [250, 26] width 234 height 32
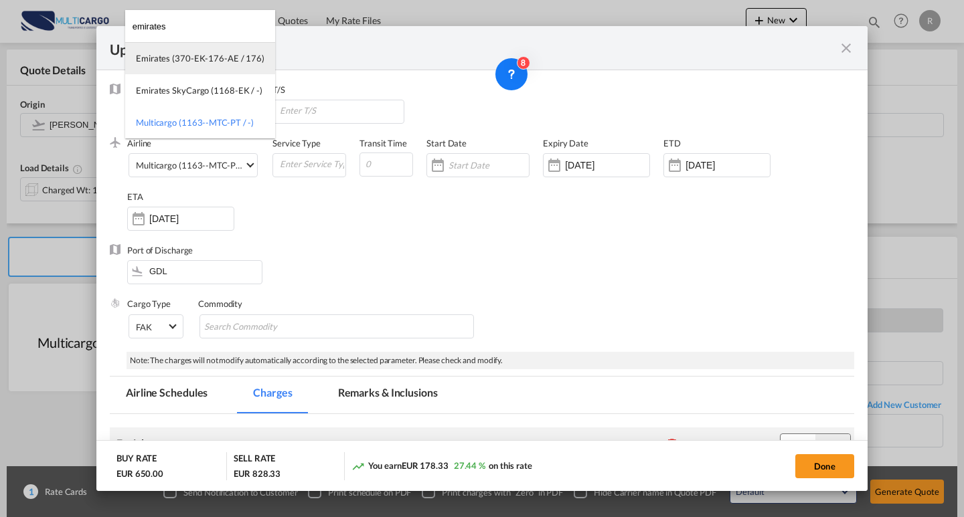
type input "emirates"
click at [196, 56] on div "Emirates (370-EK-176-AE / 176)" at bounding box center [200, 58] width 129 height 12
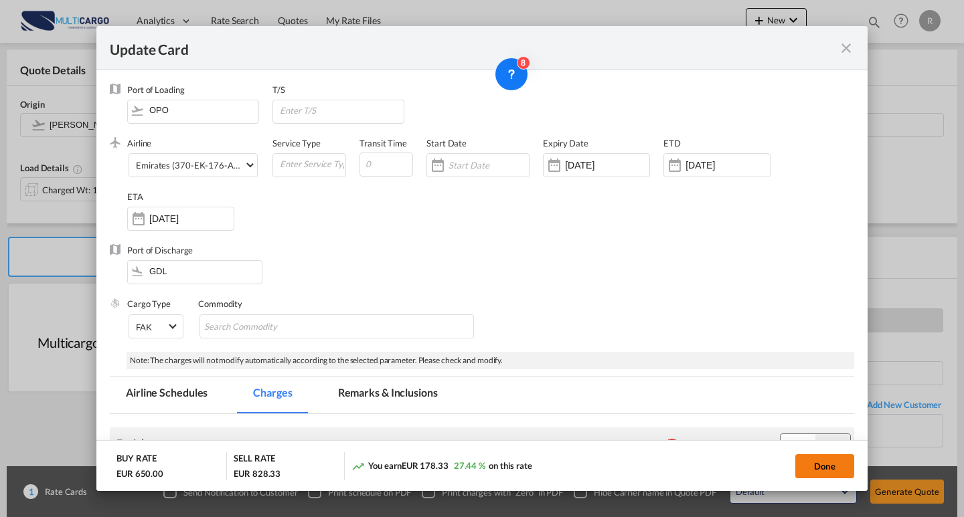
click at [825, 466] on button "Done" at bounding box center [824, 466] width 59 height 24
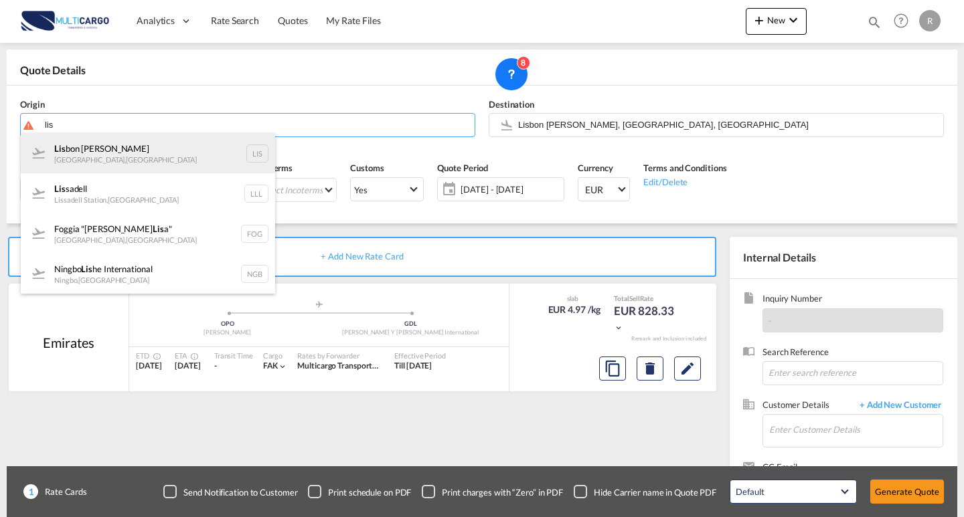
click at [133, 157] on div "Lis bon [PERSON_NAME] [GEOGRAPHIC_DATA] , [GEOGRAPHIC_DATA] LIS" at bounding box center [148, 153] width 254 height 40
type input "Lisbon [PERSON_NAME], [GEOGRAPHIC_DATA], [GEOGRAPHIC_DATA]"
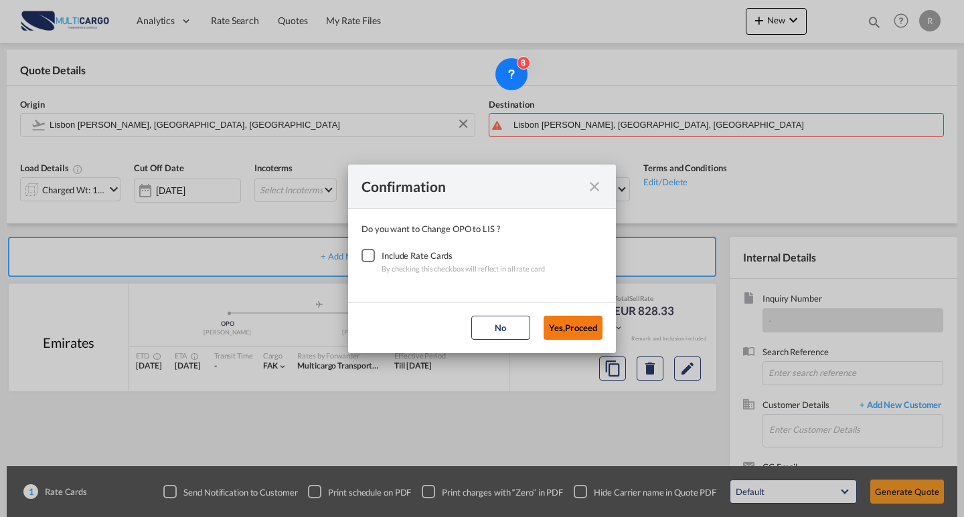
click at [570, 333] on button "Yes,Proceed" at bounding box center [572, 328] width 59 height 24
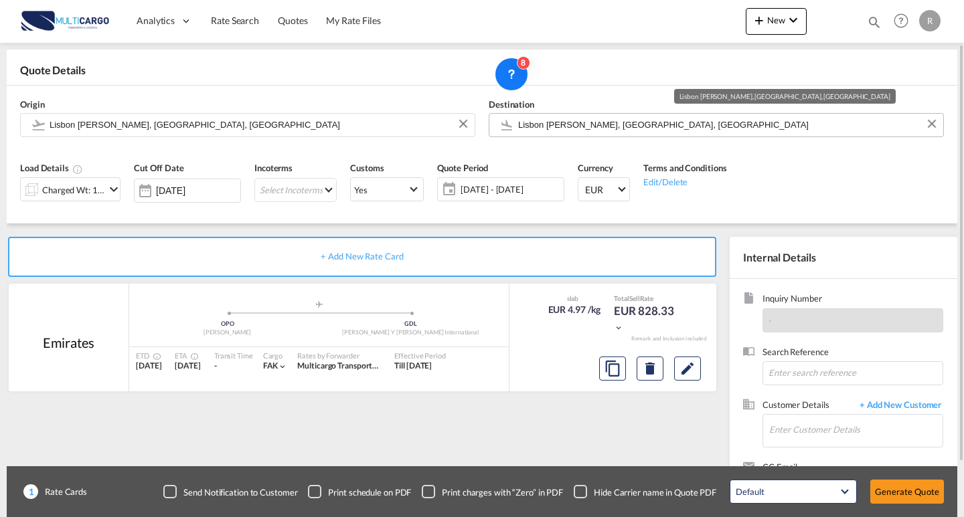
drag, startPoint x: 628, startPoint y: 126, endPoint x: 496, endPoint y: 116, distance: 132.9
click at [496, 116] on md-input-container "Lisbon [PERSON_NAME], [GEOGRAPHIC_DATA], [GEOGRAPHIC_DATA]" at bounding box center [716, 125] width 455 height 24
drag, startPoint x: 632, startPoint y: 126, endPoint x: 491, endPoint y: 131, distance: 141.3
click at [491, 131] on md-input-container "Lisbon [PERSON_NAME], [GEOGRAPHIC_DATA], [GEOGRAPHIC_DATA]" at bounding box center [716, 125] width 455 height 24
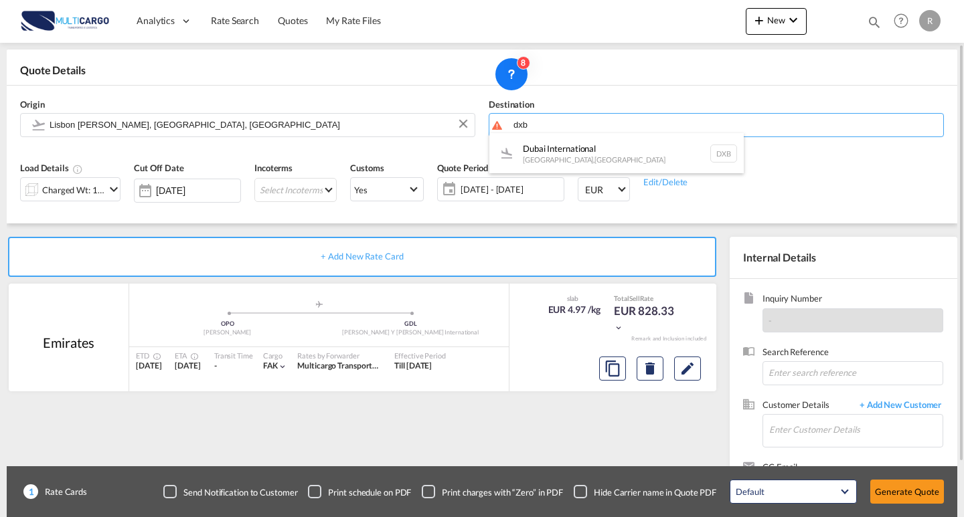
click at [575, 149] on div "Dubai International [GEOGRAPHIC_DATA] , [GEOGRAPHIC_DATA] DXB" at bounding box center [616, 153] width 254 height 40
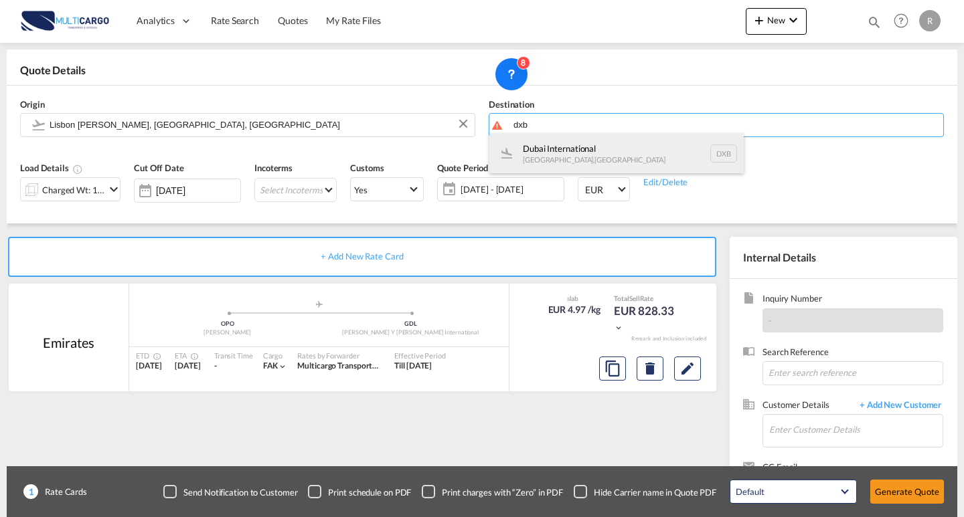
type input "Dubai International, [GEOGRAPHIC_DATA], DXB"
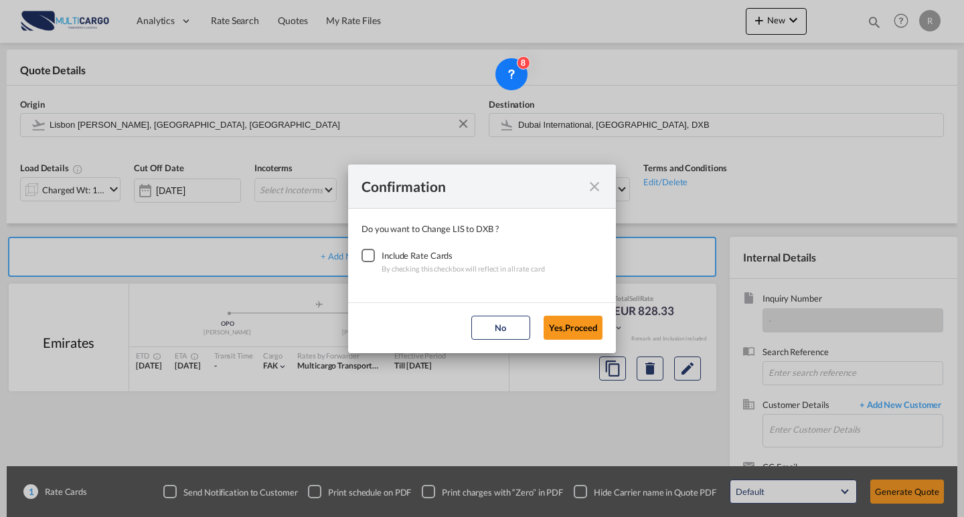
click at [347, 265] on div "Confirmation Do you want to Change LIS to DXB ? Include Rate Cards By checking …" at bounding box center [482, 258] width 964 height 517
click at [361, 253] on div "Checkbox No Ink" at bounding box center [367, 255] width 13 height 13
click at [564, 331] on button "Yes,Proceed" at bounding box center [572, 328] width 59 height 24
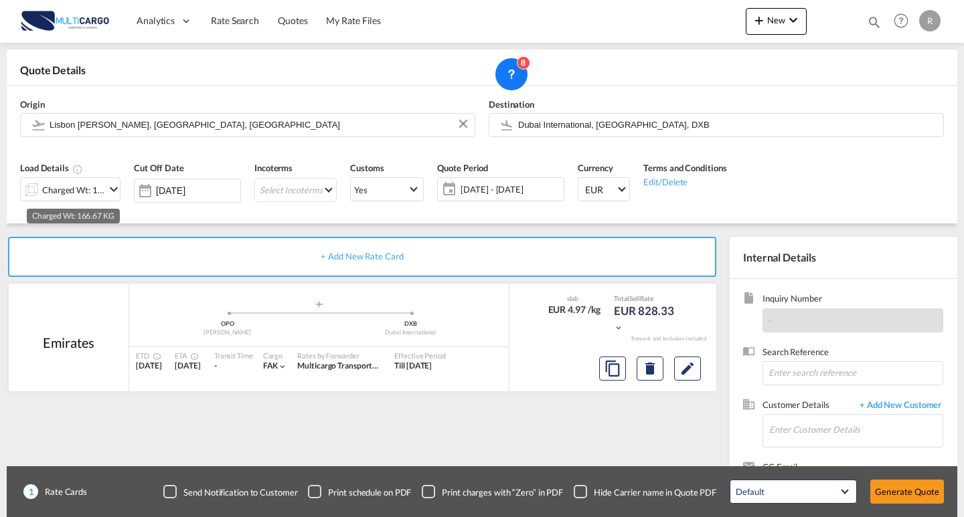
click at [100, 197] on div "Charged Wt: 166.67 KG" at bounding box center [73, 190] width 63 height 19
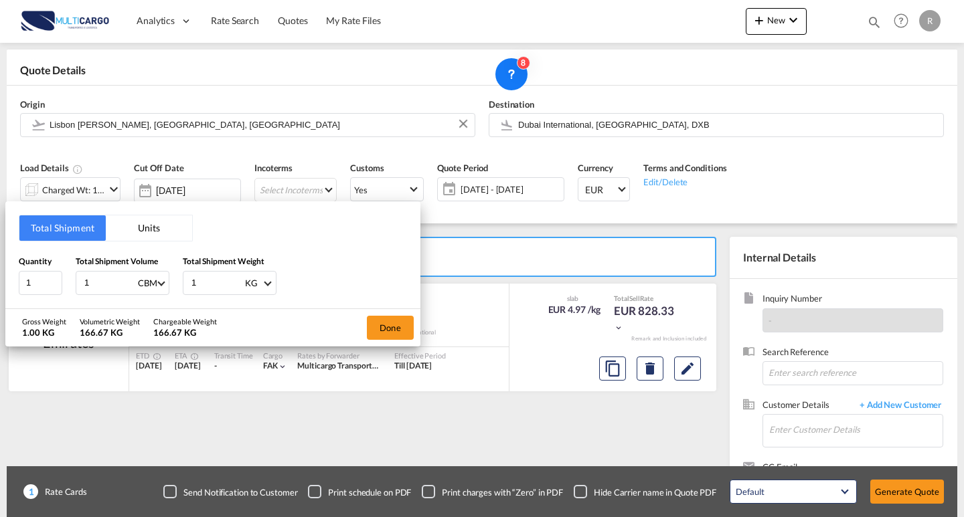
drag, startPoint x: 101, startPoint y: 286, endPoint x: 65, endPoint y: 282, distance: 36.4
click at [65, 282] on div "Quantity 1 Total Shipment Volume 1 CBM CBM CFT KG LB Total Shipment Weight 1 KG…" at bounding box center [213, 275] width 388 height 40
click at [142, 218] on button "Units" at bounding box center [149, 228] width 86 height 25
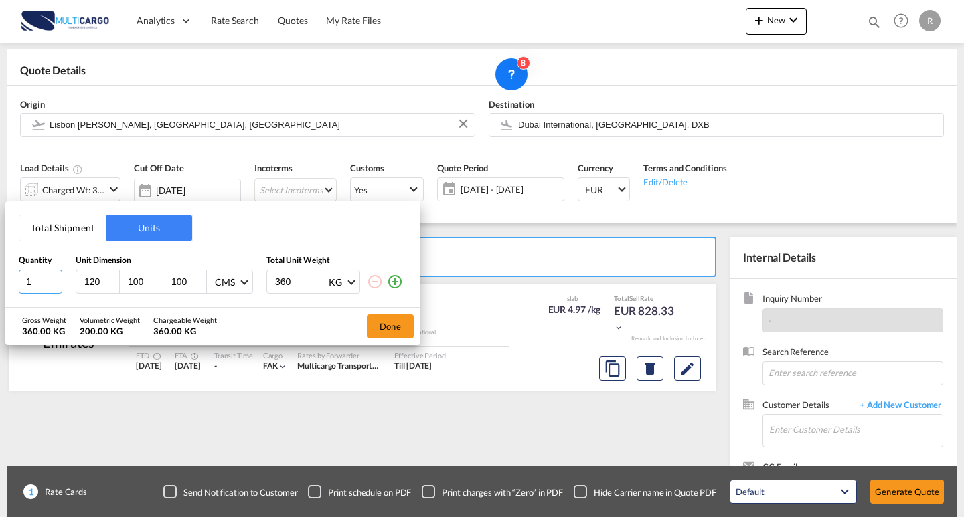
click at [38, 279] on input "1" at bounding box center [41, 282] width 44 height 24
drag, startPoint x: 71, startPoint y: 276, endPoint x: 60, endPoint y: 270, distance: 12.9
click at [52, 271] on div "1 120 100 100 CMS CMS Inches 360 KG KG LB" at bounding box center [213, 282] width 388 height 24
type input "40"
type input "51"
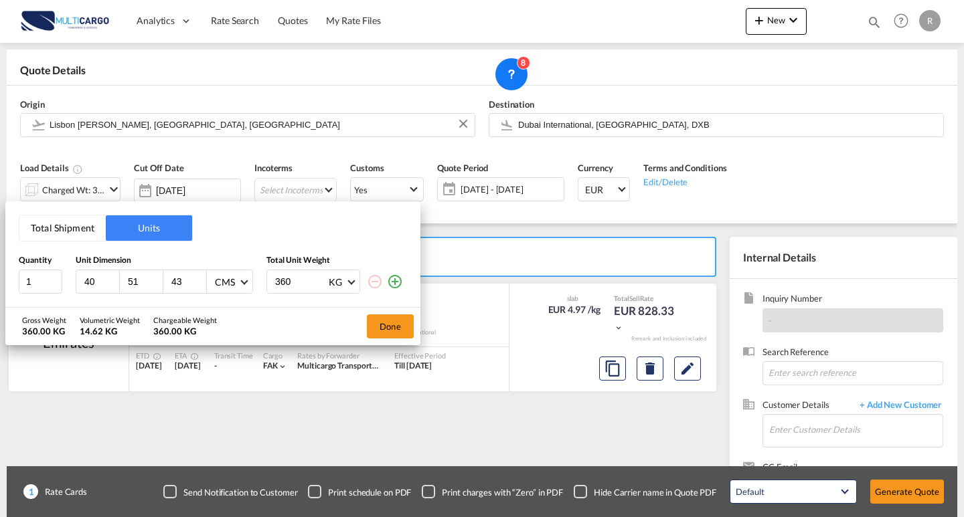
type input "43"
drag, startPoint x: 267, startPoint y: 279, endPoint x: 284, endPoint y: 279, distance: 17.4
click at [230, 278] on div "1 40 51 43 CMS CMS Inches 360 KG KG LB" at bounding box center [213, 282] width 388 height 24
type input "10"
click at [397, 283] on md-icon "icon-plus-circle-outline" at bounding box center [395, 282] width 16 height 16
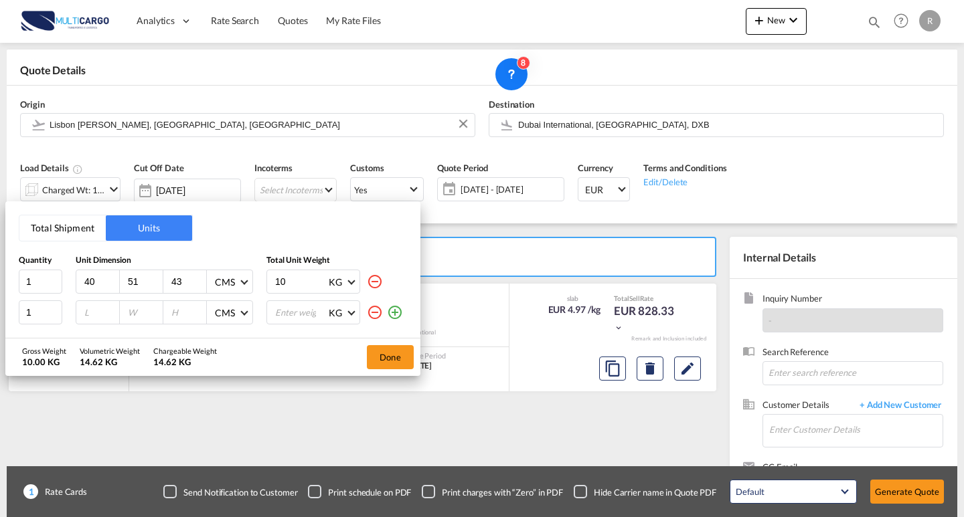
click at [394, 311] on md-icon "icon-plus-circle-outline" at bounding box center [395, 313] width 16 height 16
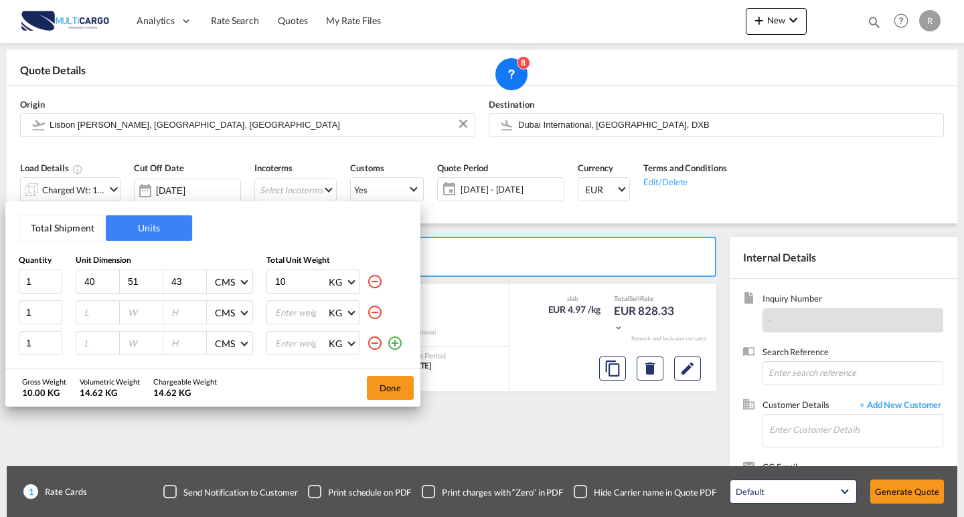
click at [96, 313] on input "number" at bounding box center [101, 313] width 36 height 12
type input "40"
type input "51"
type input "43"
click at [288, 307] on input "1" at bounding box center [301, 312] width 54 height 23
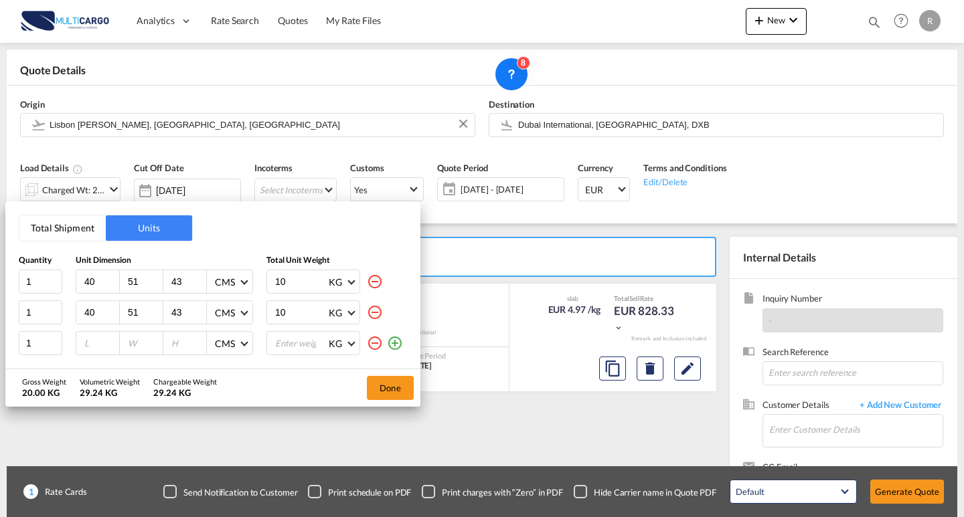
type input "10"
type input "39"
type input "30"
type input "20"
type input "5"
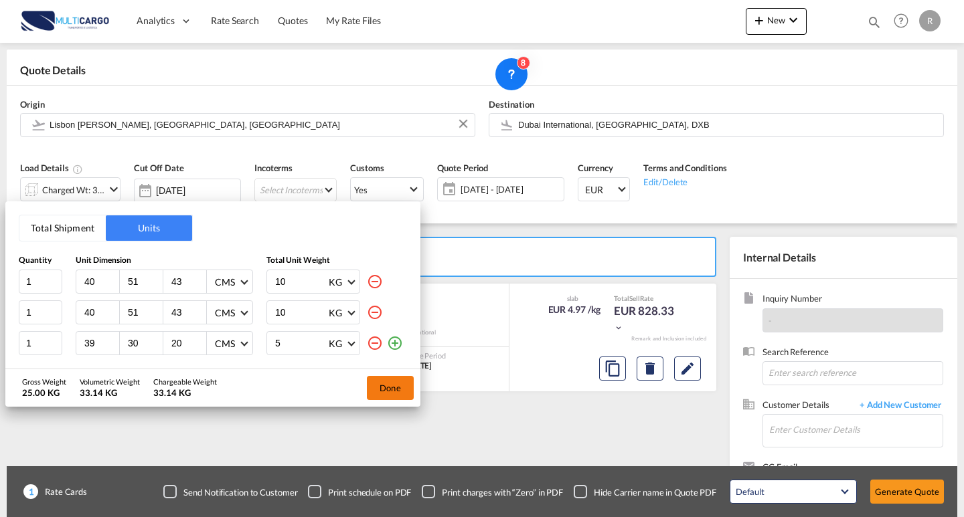
click at [379, 381] on button "Done" at bounding box center [390, 388] width 47 height 24
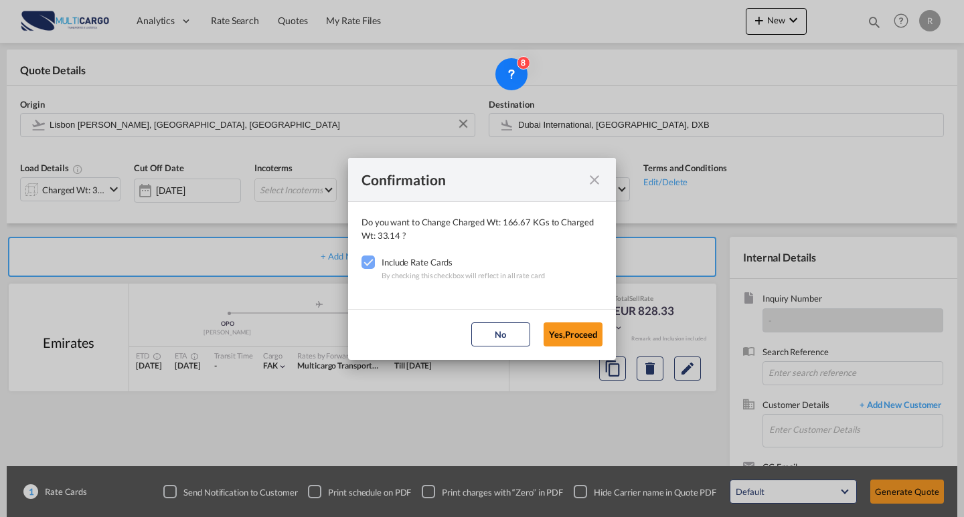
click at [579, 321] on md-dialog-actions "No Yes,Proceed" at bounding box center [482, 334] width 268 height 51
click at [574, 338] on button "Yes,Proceed" at bounding box center [572, 335] width 59 height 24
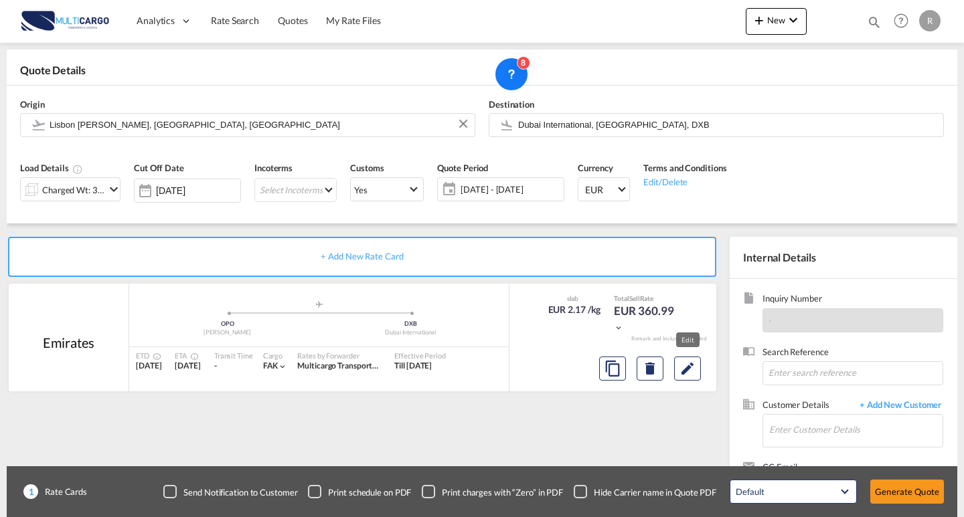
click at [682, 374] on md-icon "Edit" at bounding box center [687, 369] width 16 height 16
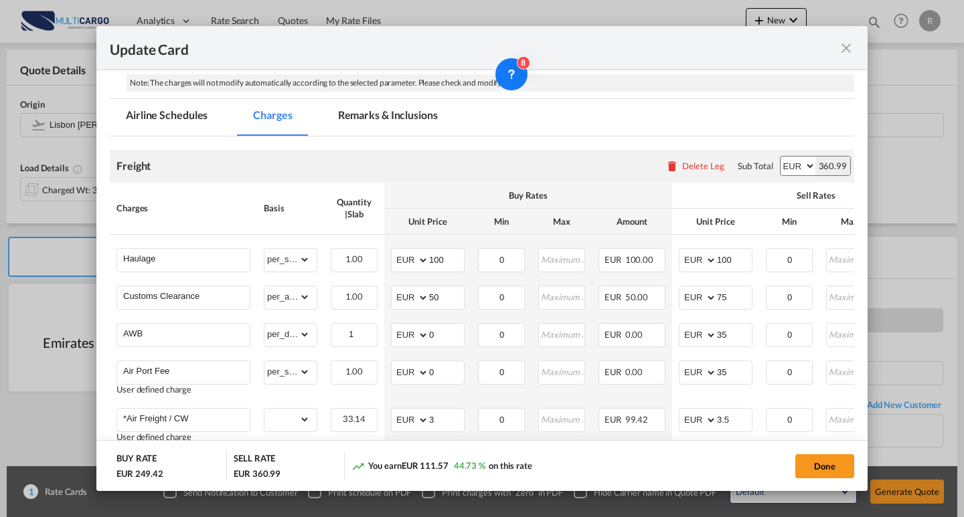
scroll to position [373, 0]
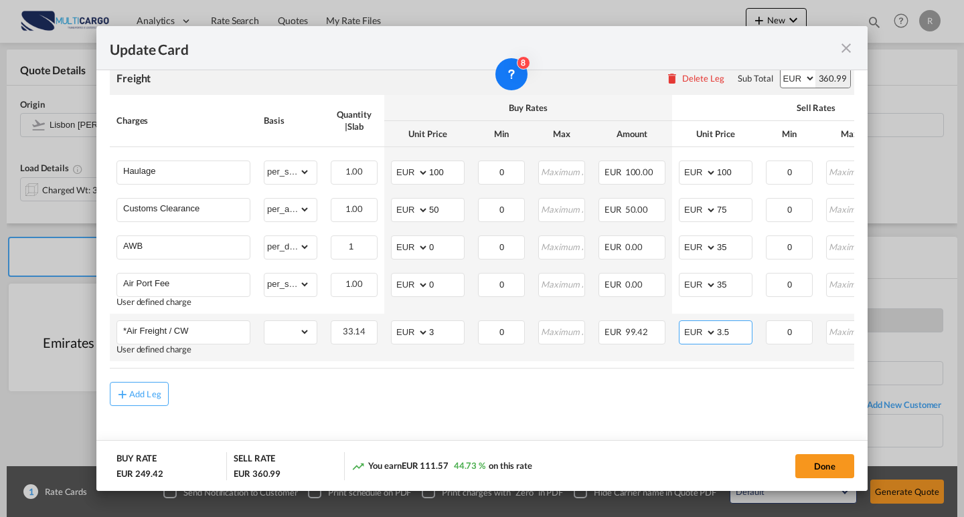
drag, startPoint x: 744, startPoint y: 337, endPoint x: 724, endPoint y: 331, distance: 21.0
click at [724, 331] on input "3.5" at bounding box center [734, 331] width 35 height 20
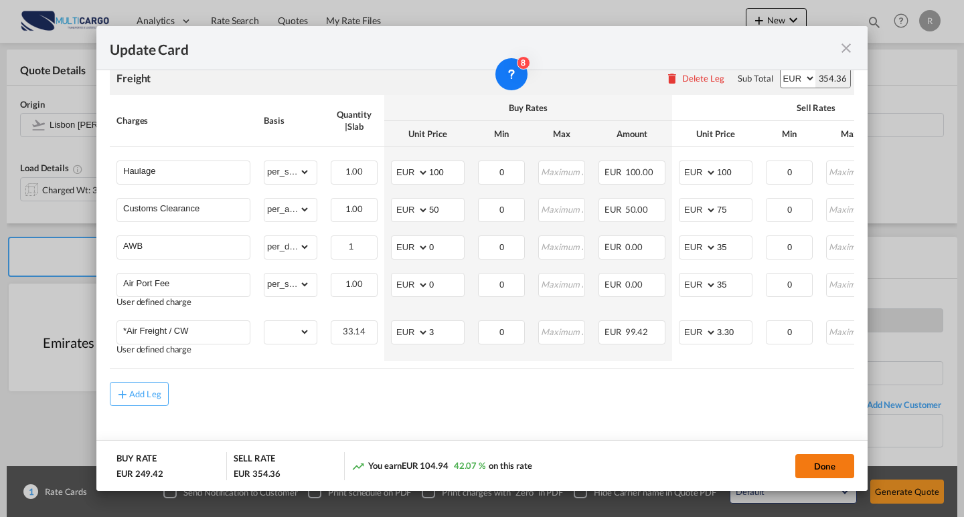
click at [851, 468] on button "Done" at bounding box center [824, 466] width 59 height 24
type input "3.3"
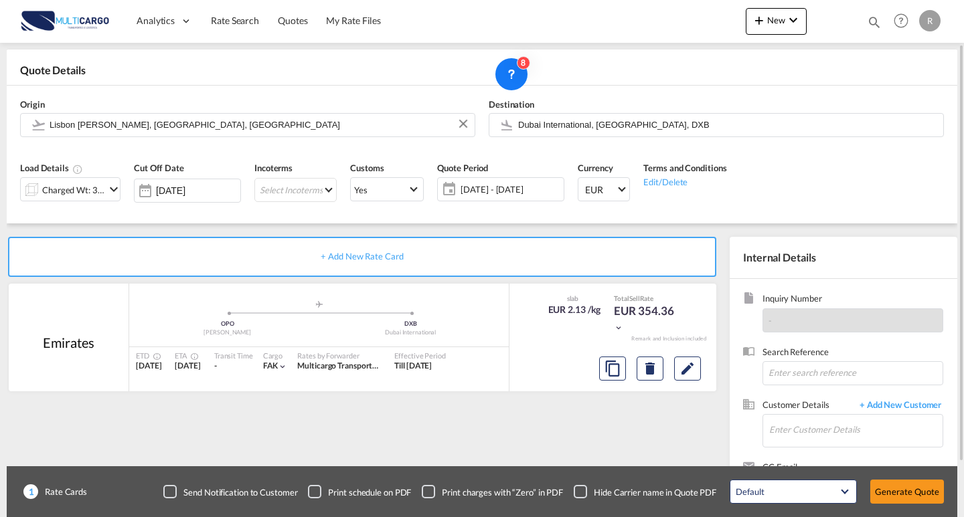
scroll to position [120, 0]
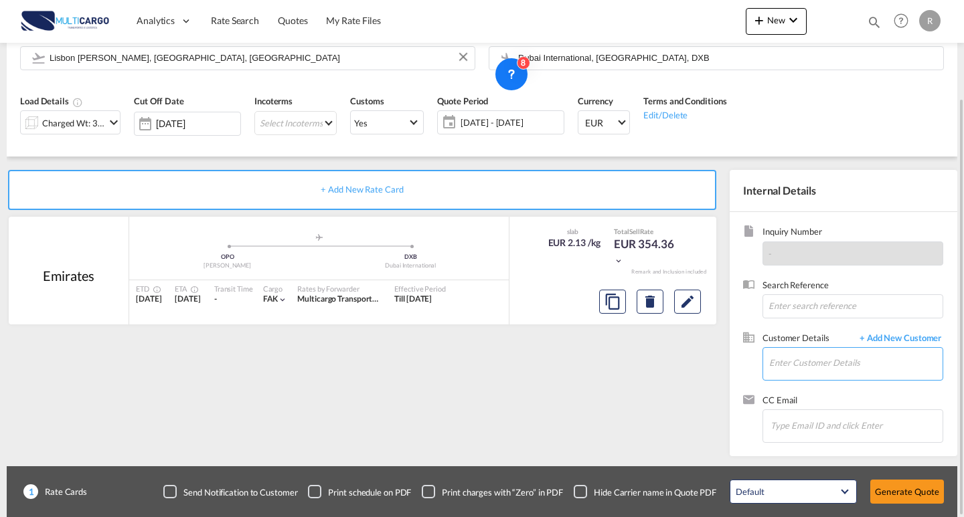
click at [796, 349] on input "Enter Customer Details" at bounding box center [855, 363] width 173 height 30
click at [887, 337] on span "+ Add New Customer" at bounding box center [898, 339] width 90 height 15
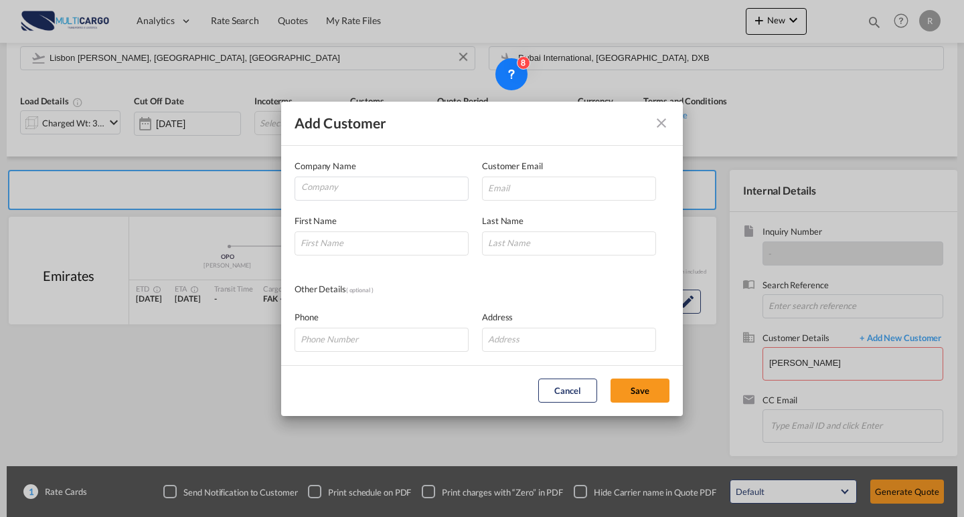
click at [655, 119] on button "Add Customer Company ..." at bounding box center [661, 123] width 27 height 27
click at [665, 124] on md-icon "icon-close" at bounding box center [661, 123] width 16 height 16
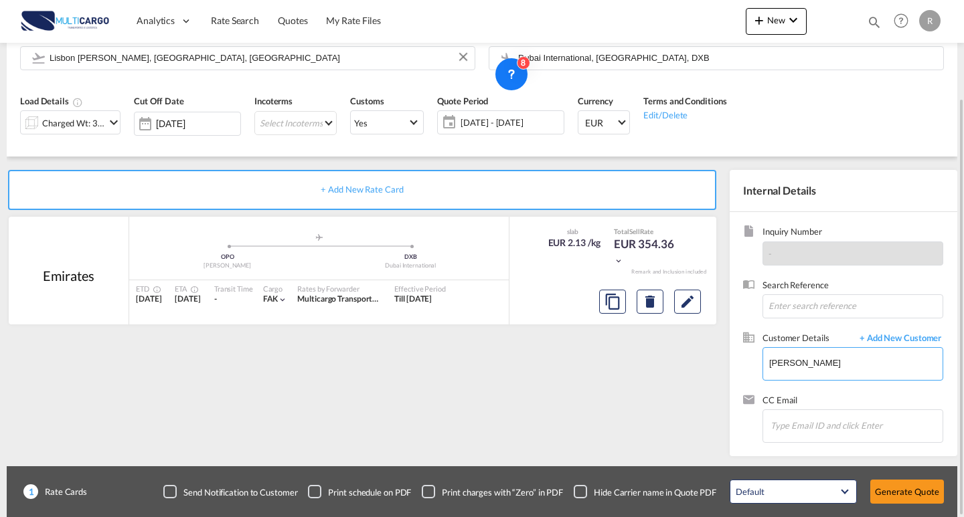
click at [811, 355] on input "[PERSON_NAME]" at bounding box center [855, 363] width 173 height 30
drag, startPoint x: 782, startPoint y: 360, endPoint x: 736, endPoint y: 354, distance: 46.6
click at [722, 354] on div "+ Add New Rate Card [GEOGRAPHIC_DATA] added by you .a{fill:#aaa8ad;} .a{fill:#a…" at bounding box center [482, 307] width 950 height 300
paste input "[EMAIL_ADDRESS][DOMAIN_NAME]"
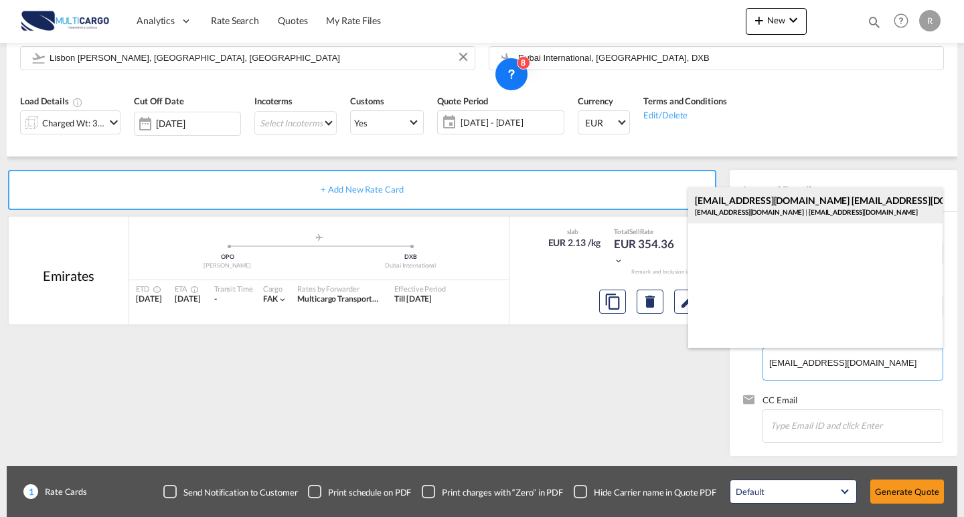
click at [766, 209] on div "[EMAIL_ADDRESS][DOMAIN_NAME] [DOMAIN_NAME][EMAIL_ADDRESS][DOMAIN_NAME] [DOMAIN_…" at bounding box center [815, 205] width 254 height 36
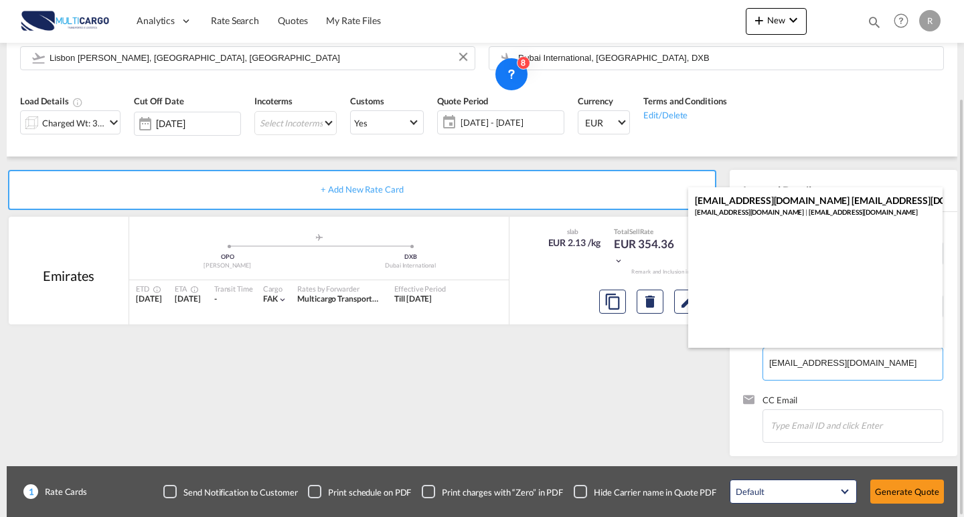
type input "[EMAIL_ADDRESS][DOMAIN_NAME], [DOMAIN_NAME][EMAIL_ADDRESS][DOMAIN_NAME] [DOMAIN…"
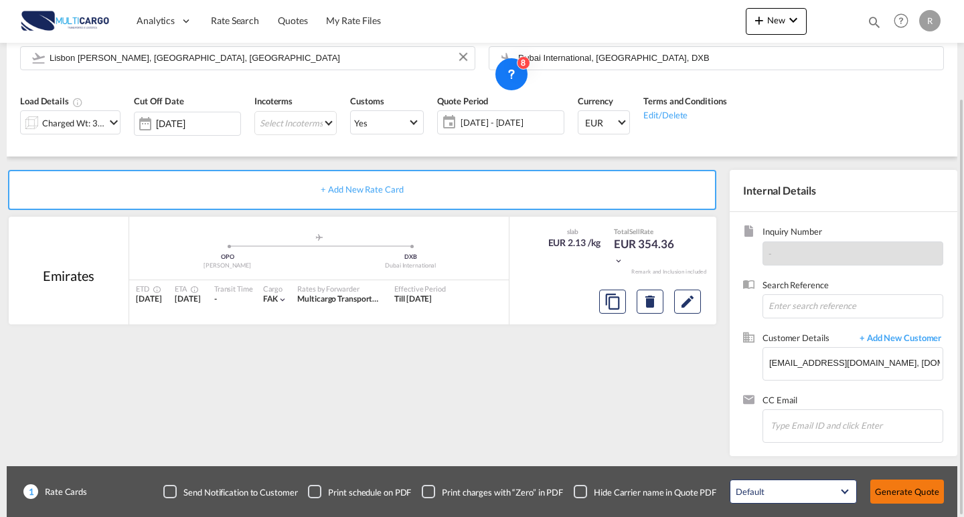
click at [907, 474] on div "Default All in Leg Totals Default Generate Quote" at bounding box center [837, 491] width 228 height 37
click at [908, 498] on button "Generate Quote" at bounding box center [907, 492] width 74 height 24
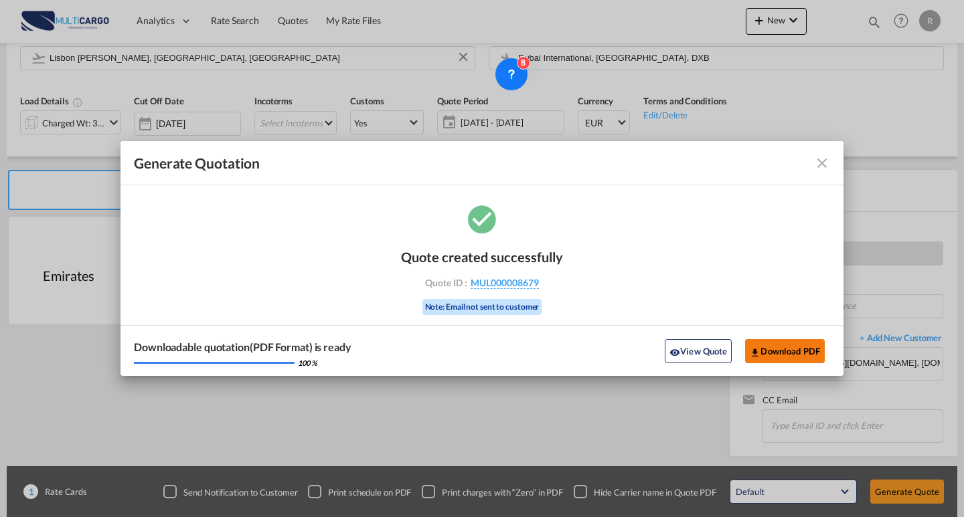
click at [752, 348] on md-icon "icon-download" at bounding box center [755, 352] width 11 height 11
drag, startPoint x: 823, startPoint y: 161, endPoint x: 795, endPoint y: 85, distance: 81.3
click at [824, 161] on md-icon "icon-close fg-AAA8AD cursor m-0" at bounding box center [822, 163] width 16 height 16
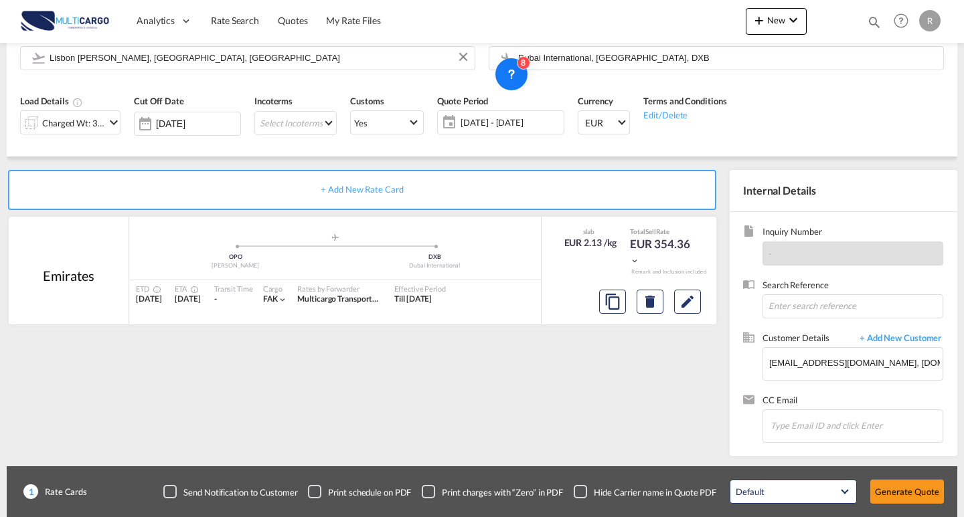
click at [767, 25] on div "Generate Quotation Quote created successfully Quote ID : MUL000008679 Note: Ema…" at bounding box center [482, 258] width 964 height 517
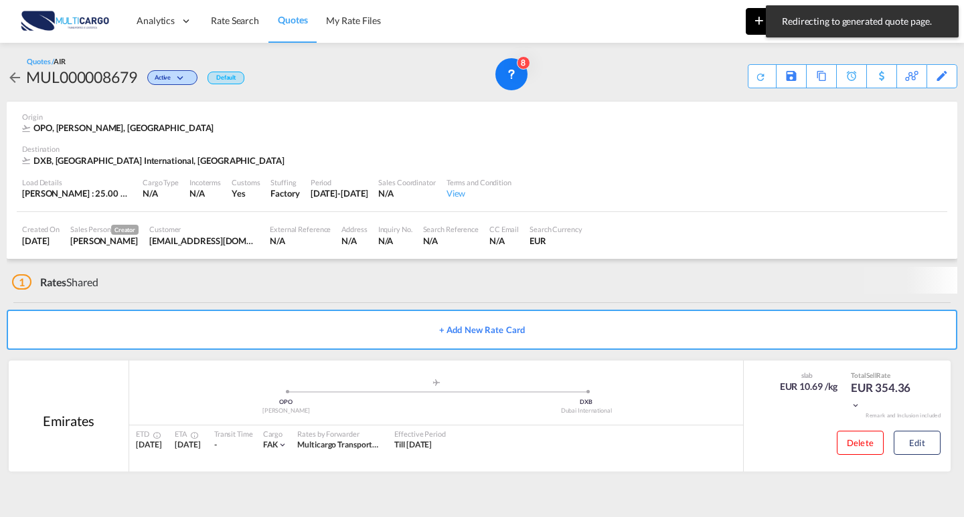
click at [751, 29] on button "New" at bounding box center [776, 21] width 61 height 27
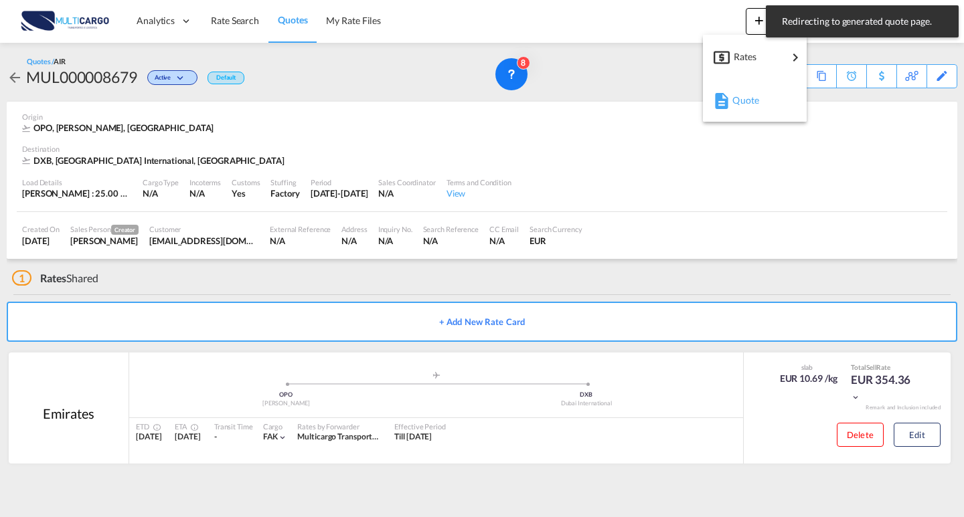
click at [731, 101] on div "Quote" at bounding box center [754, 100] width 82 height 33
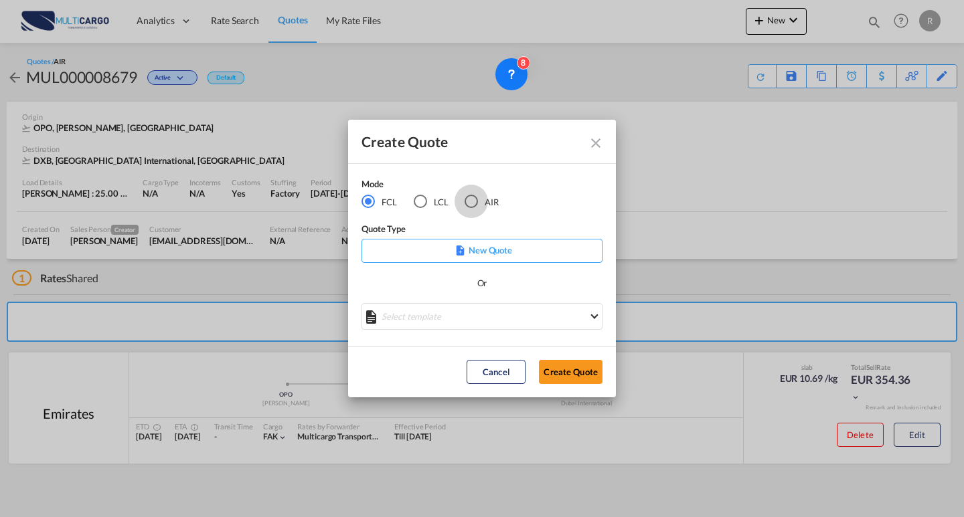
click at [475, 196] on div "AIR" at bounding box center [470, 201] width 13 height 13
click at [486, 313] on md-select "Select template EXP EXW AIR 09/2025 [PERSON_NAME] | [DATE] IMP_DAP_AIR <500KG -…" at bounding box center [481, 316] width 241 height 27
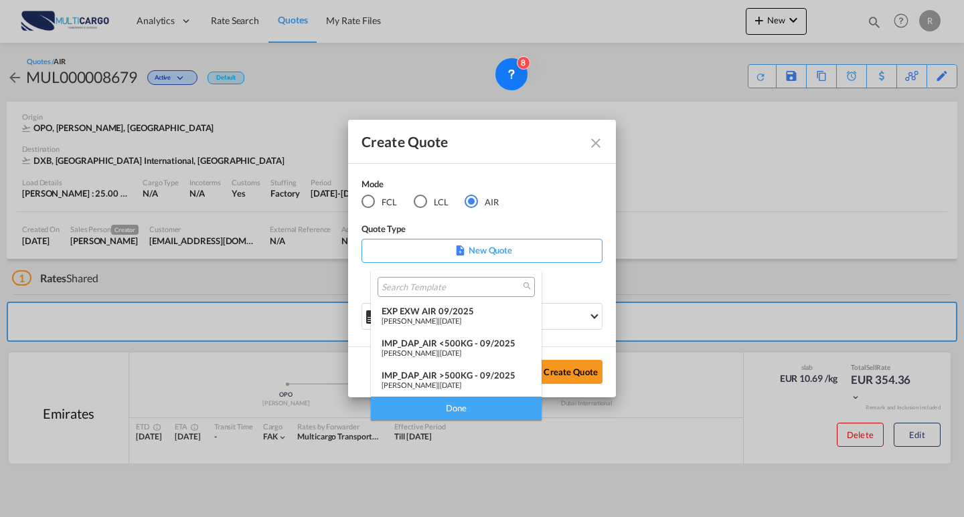
click at [464, 315] on div "EXP EXW AIR 09/2025" at bounding box center [455, 311] width 149 height 11
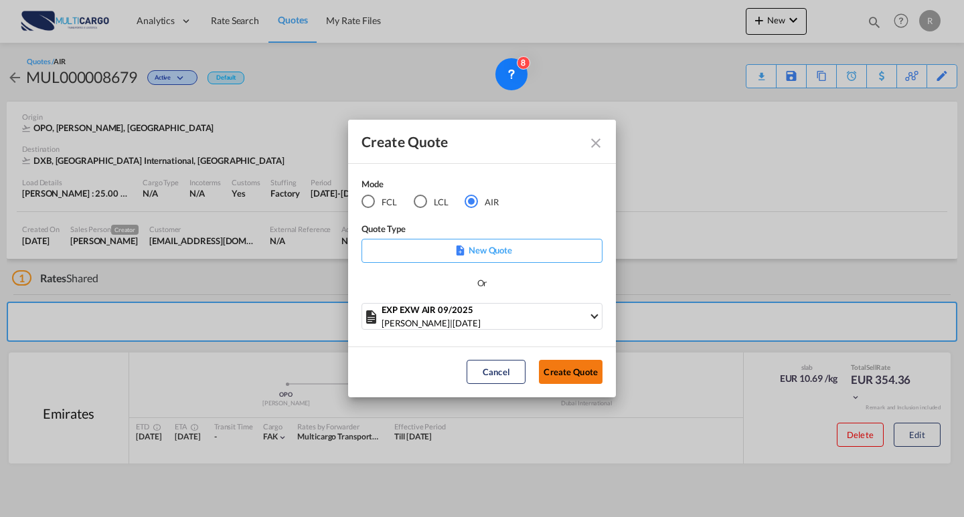
click at [549, 370] on button "Create Quote" at bounding box center [571, 372] width 64 height 24
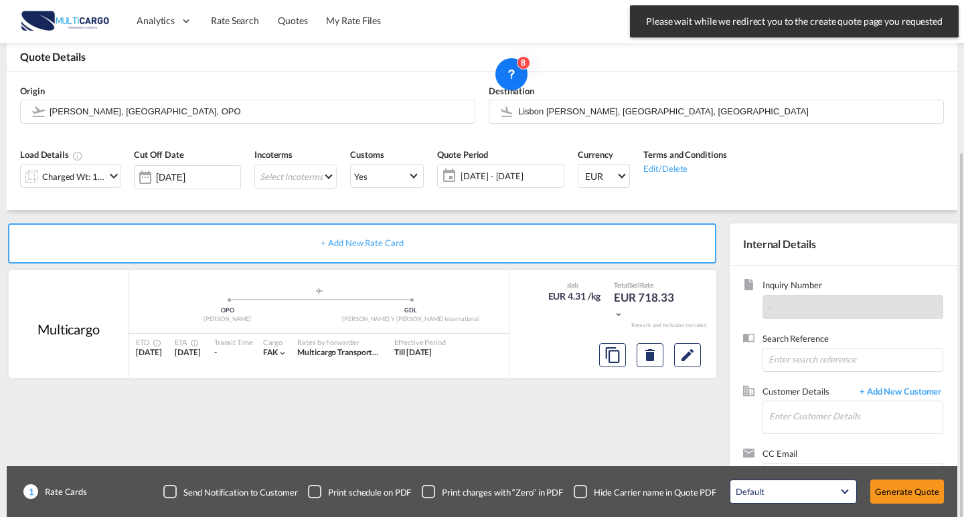
scroll to position [120, 0]
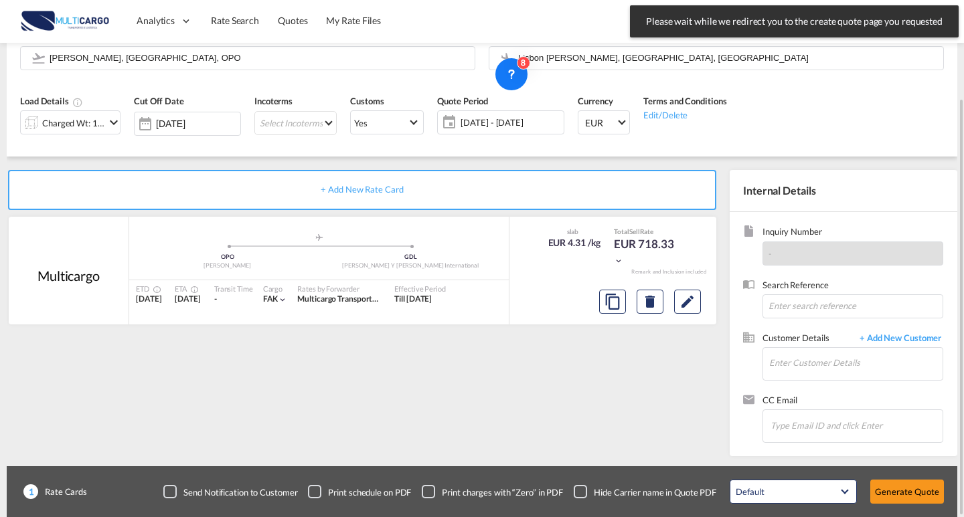
click at [116, 126] on md-icon "icon-chevron-down" at bounding box center [114, 122] width 16 height 16
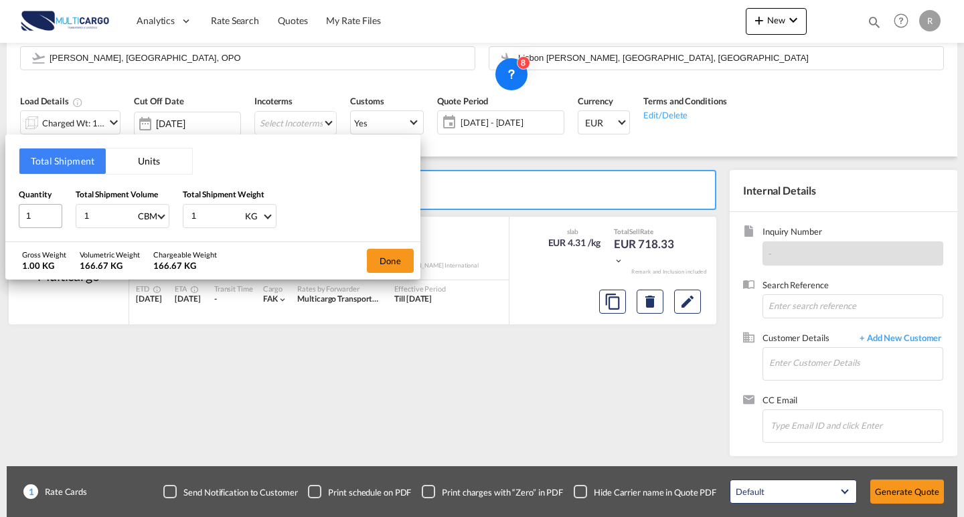
drag, startPoint x: 29, startPoint y: 204, endPoint x: 44, endPoint y: 203, distance: 14.7
click at [29, 203] on div "Quantity 1 Total Shipment Volume 1 CBM CBM CFT KG LB Total Shipment Weight 1 KG…" at bounding box center [213, 208] width 388 height 40
type input "44"
type input "44.18"
drag, startPoint x: 219, startPoint y: 221, endPoint x: 177, endPoint y: 219, distance: 42.2
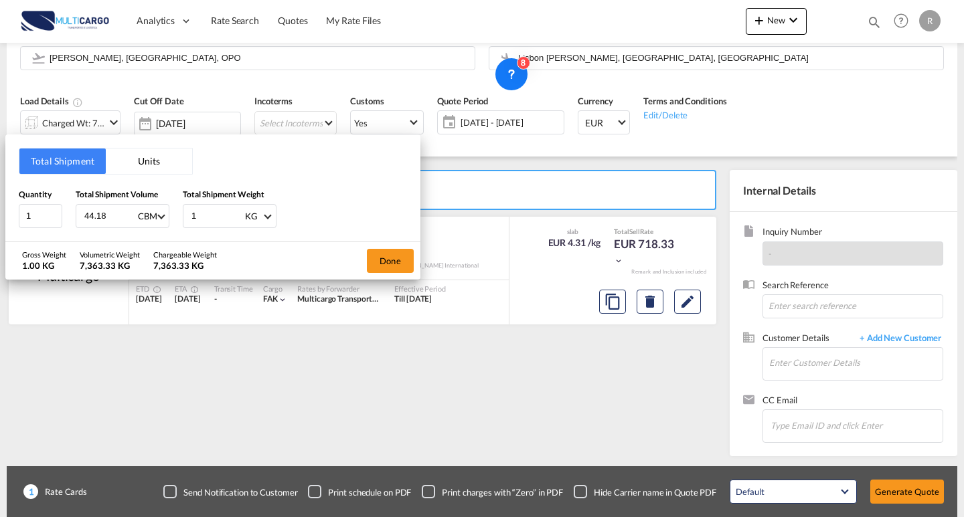
click at [177, 219] on div "Quantity 1 Total Shipment Volume 44.18 CBM CBM CFT KG LB Total Shipment Weight …" at bounding box center [213, 208] width 388 height 40
type input "19500"
click at [394, 270] on button "Done" at bounding box center [390, 261] width 47 height 24
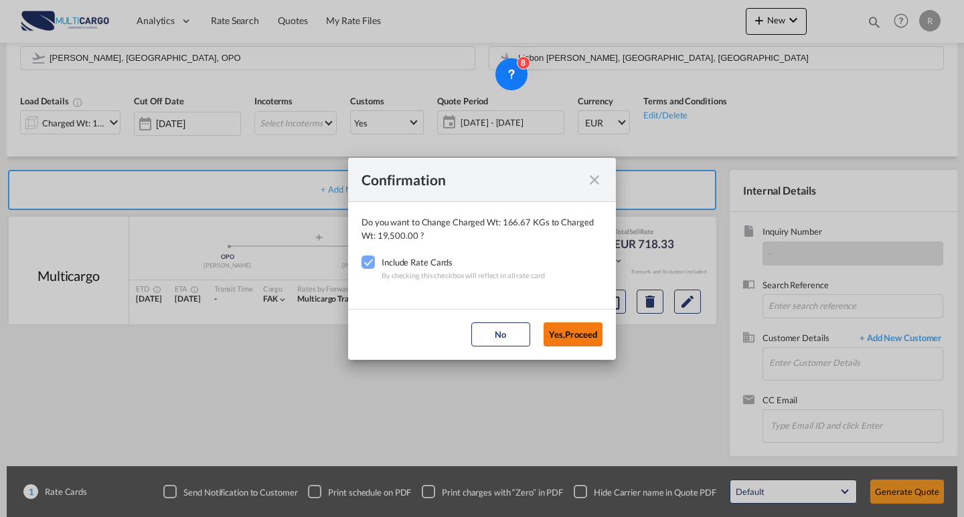
click at [574, 335] on button "Yes,Proceed" at bounding box center [572, 335] width 59 height 24
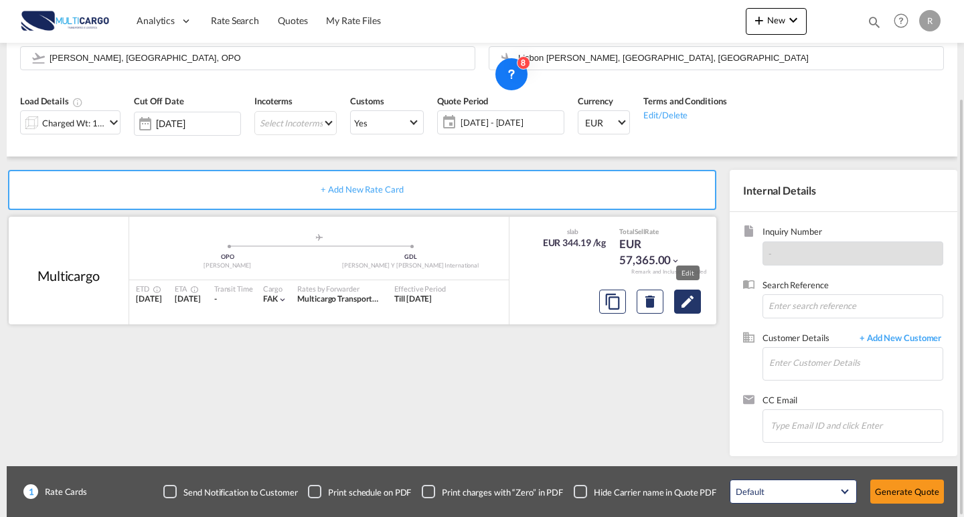
click at [682, 298] on md-icon "Edit" at bounding box center [687, 302] width 16 height 16
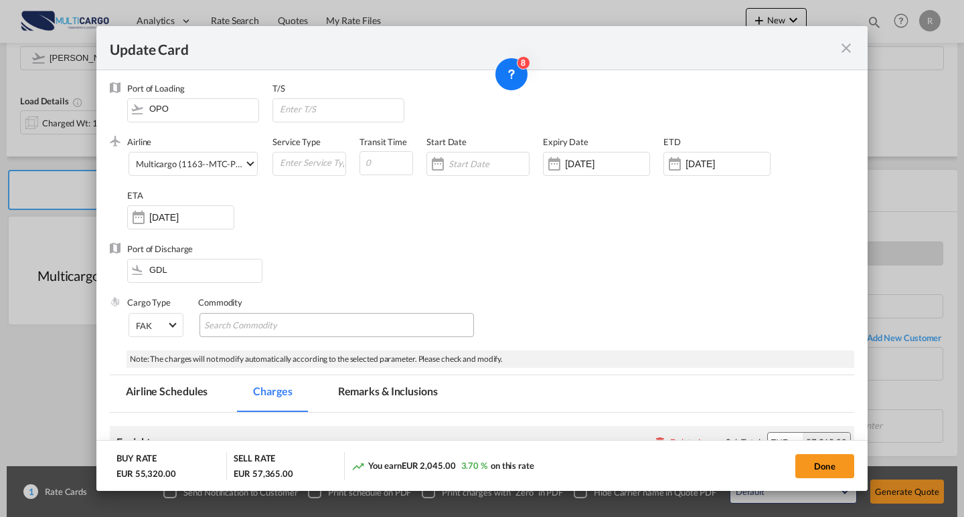
scroll to position [0, 0]
click at [220, 165] on div "Multicargo (1163--MTC-PT / -)" at bounding box center [195, 166] width 118 height 11
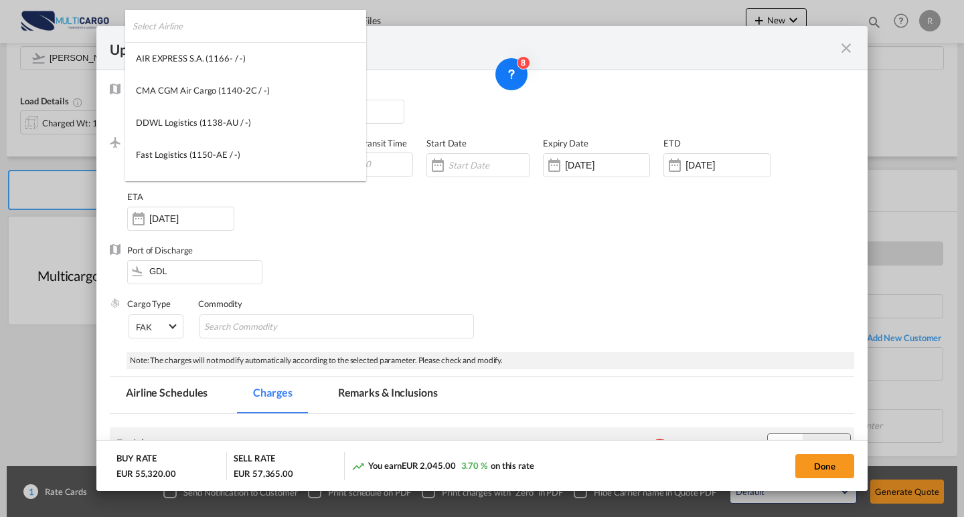
click at [249, 23] on input "search" at bounding box center [250, 26] width 234 height 32
type input "emirates"
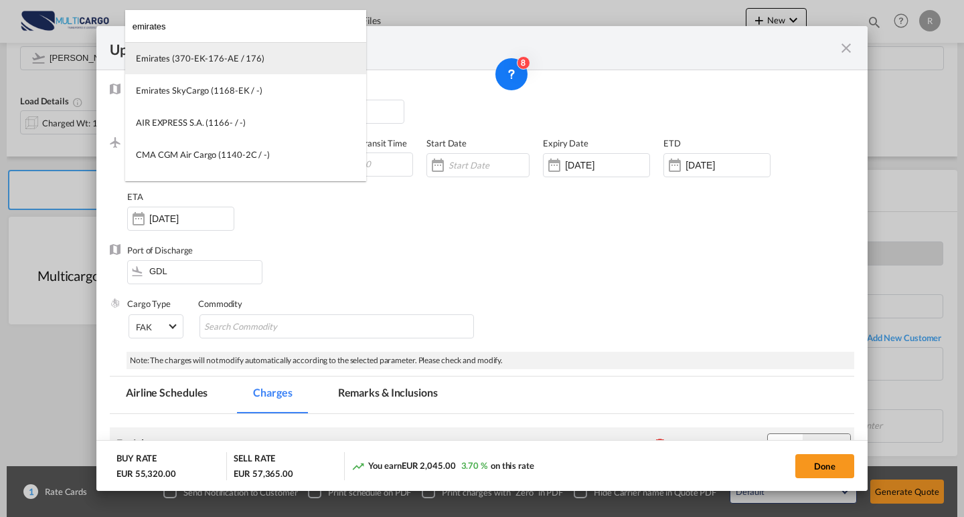
click at [183, 69] on md-option "Emirates (370-EK-176-AE / 176)" at bounding box center [245, 58] width 241 height 32
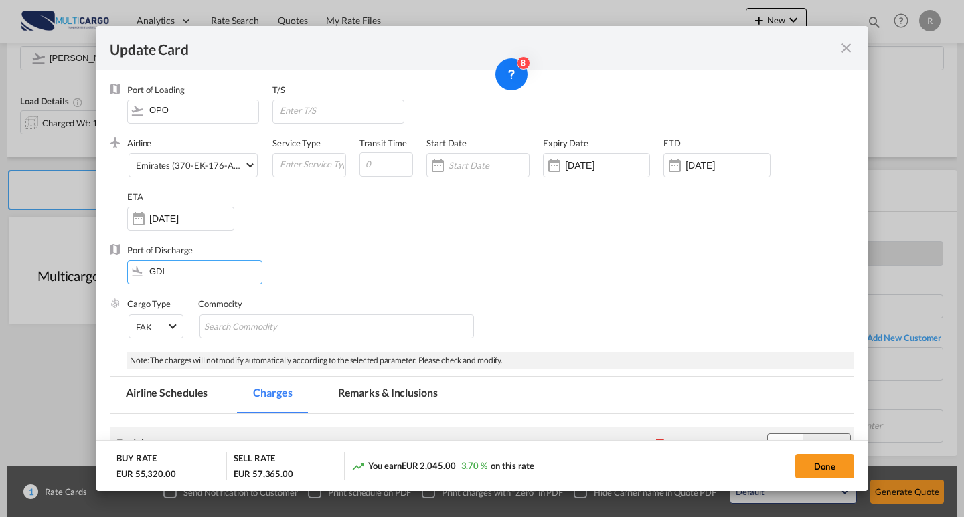
drag, startPoint x: 128, startPoint y: 252, endPoint x: 174, endPoint y: 258, distance: 46.6
click at [126, 252] on div "Port of Discharge GDL" at bounding box center [482, 271] width 744 height 54
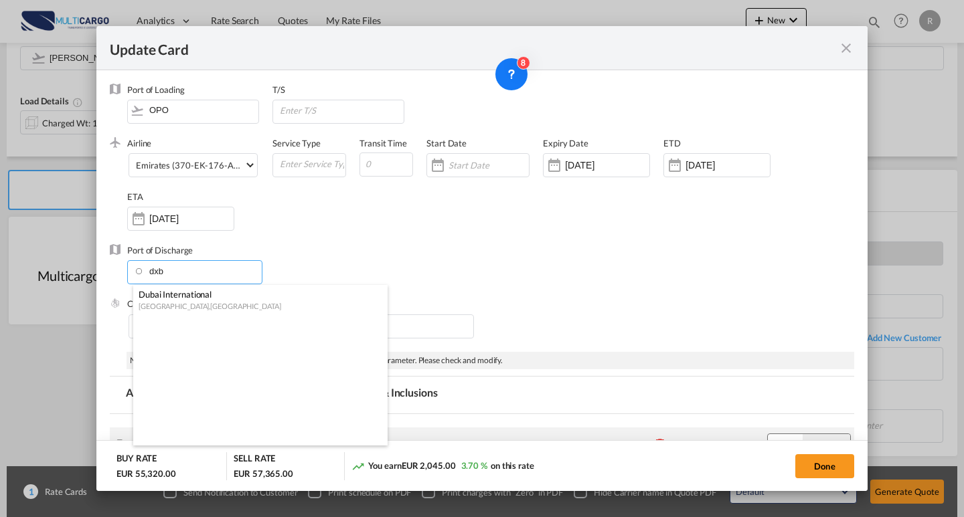
click at [214, 301] on div "[GEOGRAPHIC_DATA] , [GEOGRAPHIC_DATA]" at bounding box center [257, 306] width 236 height 10
type input "Dubai International, [GEOGRAPHIC_DATA], DXB"
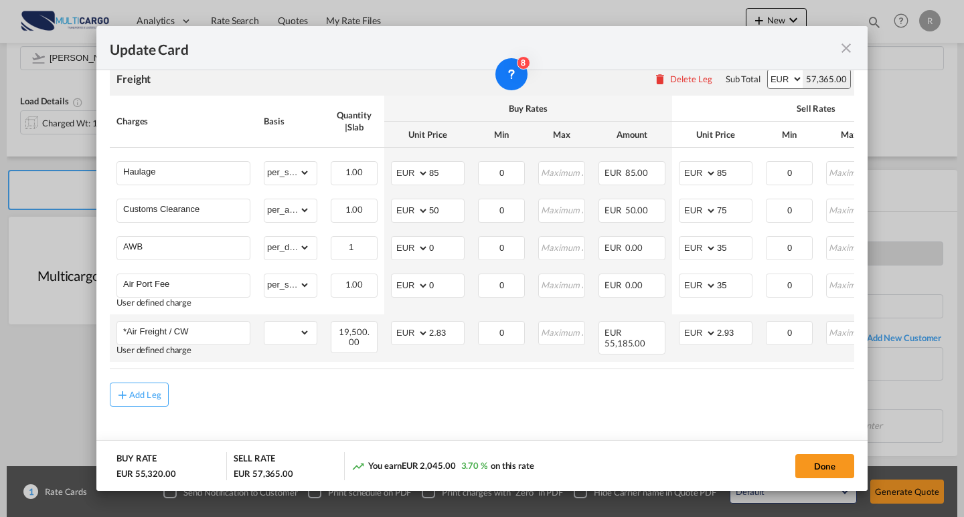
scroll to position [373, 0]
drag, startPoint x: 416, startPoint y: 327, endPoint x: 386, endPoint y: 318, distance: 31.5
click at [386, 318] on td "AED AFN ALL AMD ANG AOA ARS AUD AWG AZN BAM BBD BDT BGN BHD BIF BMD BND [PERSON…" at bounding box center [427, 338] width 87 height 48
type input "0.85"
drag, startPoint x: 736, startPoint y: 335, endPoint x: 655, endPoint y: 330, distance: 81.1
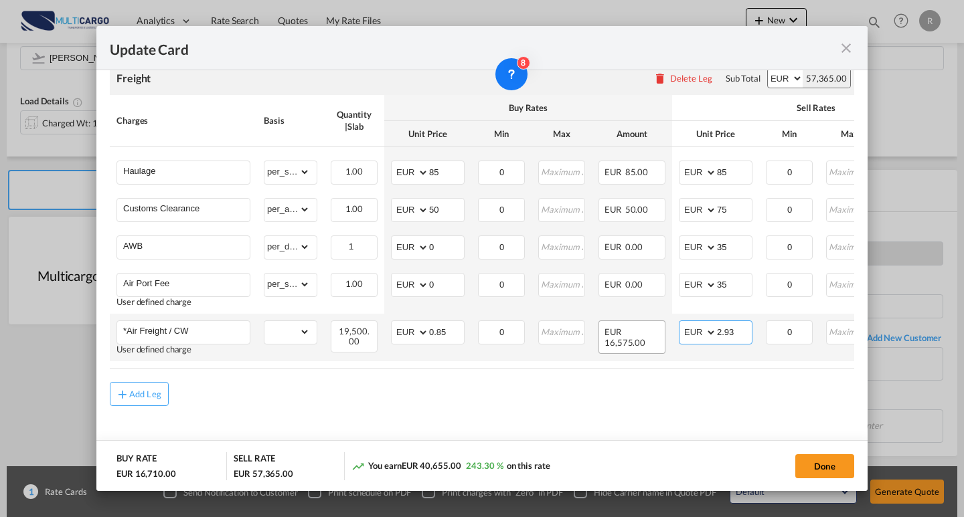
click at [655, 330] on tr "*Air Freight / CW User defined charge Please Enter Already Exists gross_weight …" at bounding box center [584, 338] width 948 height 48
type input "1.15"
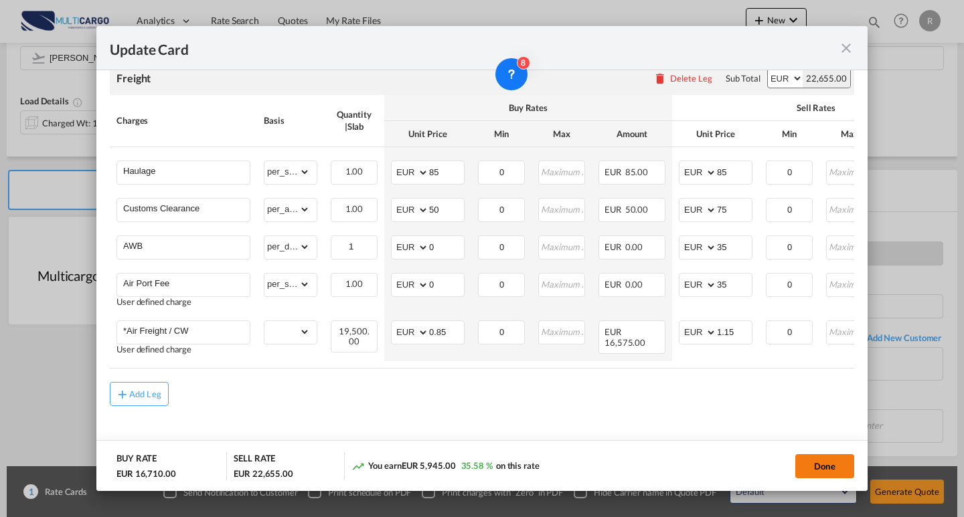
click at [833, 473] on button "Done" at bounding box center [824, 466] width 59 height 24
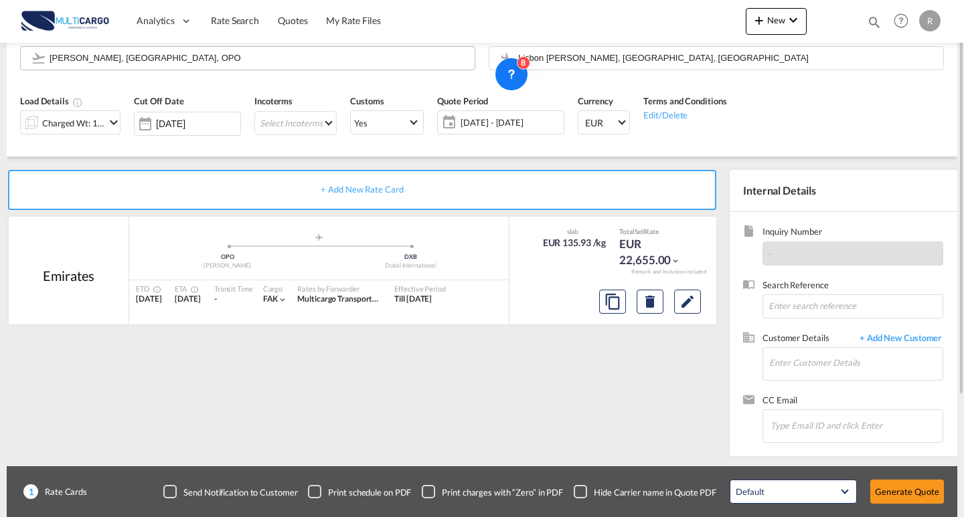
scroll to position [54, 0]
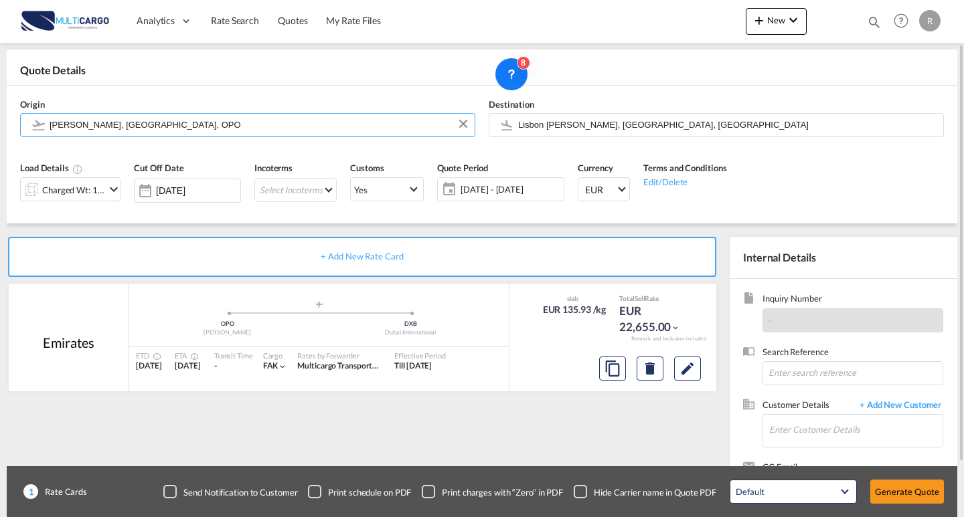
drag, startPoint x: 206, startPoint y: 134, endPoint x: 7, endPoint y: 104, distance: 200.9
click at [1, 105] on div "AIR Create Quote Quote Details Origin [PERSON_NAME], [GEOGRAPHIC_DATA], OPO Des…" at bounding box center [482, 286] width 964 height 595
drag, startPoint x: 195, startPoint y: 129, endPoint x: 0, endPoint y: 129, distance: 195.4
click at [0, 129] on div "AIR Create Quote Quote Details Origin [PERSON_NAME], [GEOGRAPHIC_DATA], OPO Des…" at bounding box center [482, 286] width 964 height 595
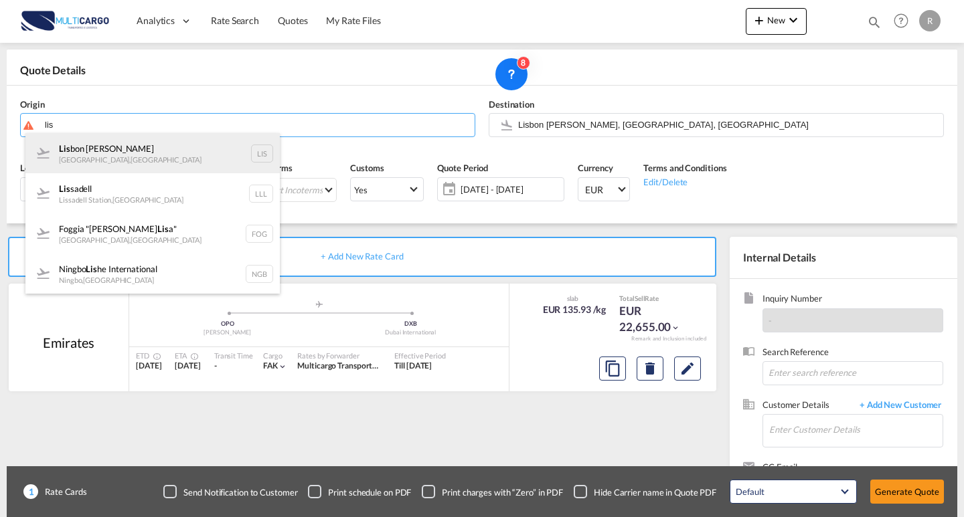
click at [150, 144] on div "Lis bon [PERSON_NAME] [GEOGRAPHIC_DATA] , [GEOGRAPHIC_DATA] LIS" at bounding box center [152, 153] width 254 height 40
type input "Lisbon [PERSON_NAME], [GEOGRAPHIC_DATA], [GEOGRAPHIC_DATA]"
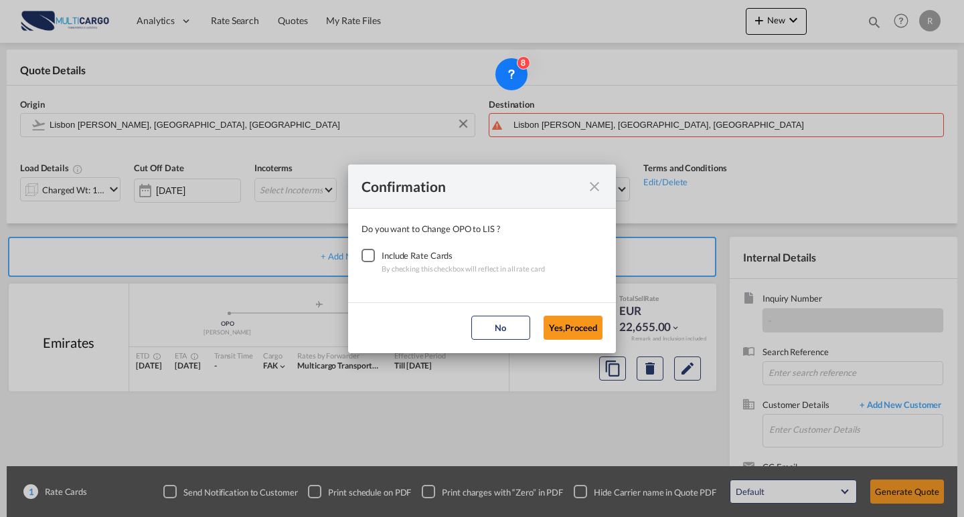
click at [374, 256] on div "Checkbox No Ink" at bounding box center [367, 255] width 13 height 13
click at [587, 332] on button "Yes,Proceed" at bounding box center [572, 328] width 59 height 24
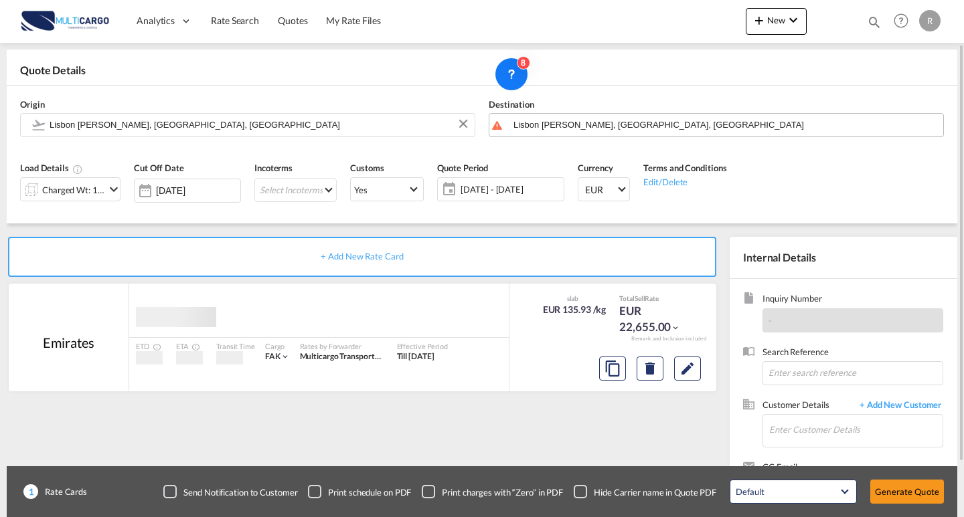
click at [631, 131] on input "Lisbon [PERSON_NAME], [GEOGRAPHIC_DATA], [GEOGRAPHIC_DATA]" at bounding box center [724, 124] width 423 height 23
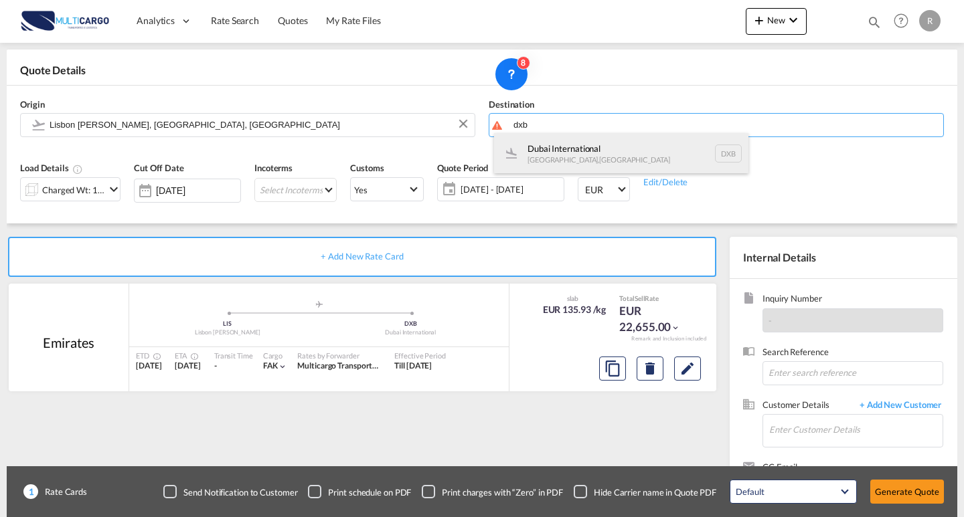
click at [569, 156] on div "Dubai International [GEOGRAPHIC_DATA] , [GEOGRAPHIC_DATA] DXB" at bounding box center [621, 153] width 254 height 40
type input "Dubai International, [GEOGRAPHIC_DATA], DXB"
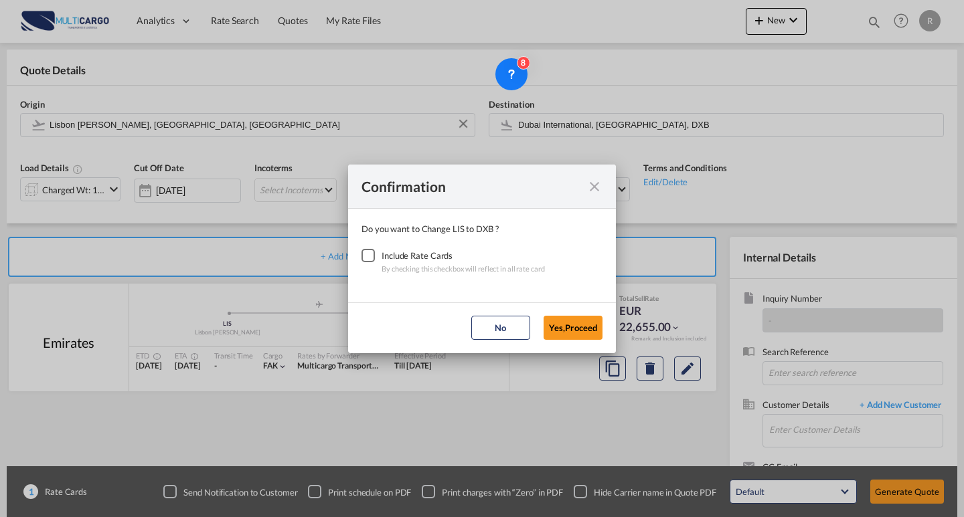
click at [372, 252] on div "Checkbox No Ink" at bounding box center [367, 255] width 13 height 13
click at [600, 337] on button "Yes,Proceed" at bounding box center [572, 328] width 59 height 24
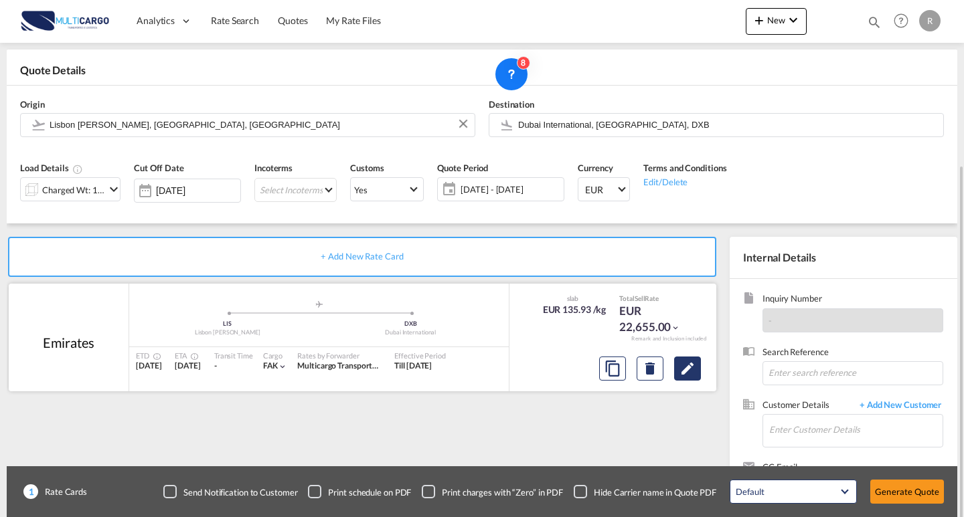
scroll to position [120, 0]
